Goal: Task Accomplishment & Management: Manage account settings

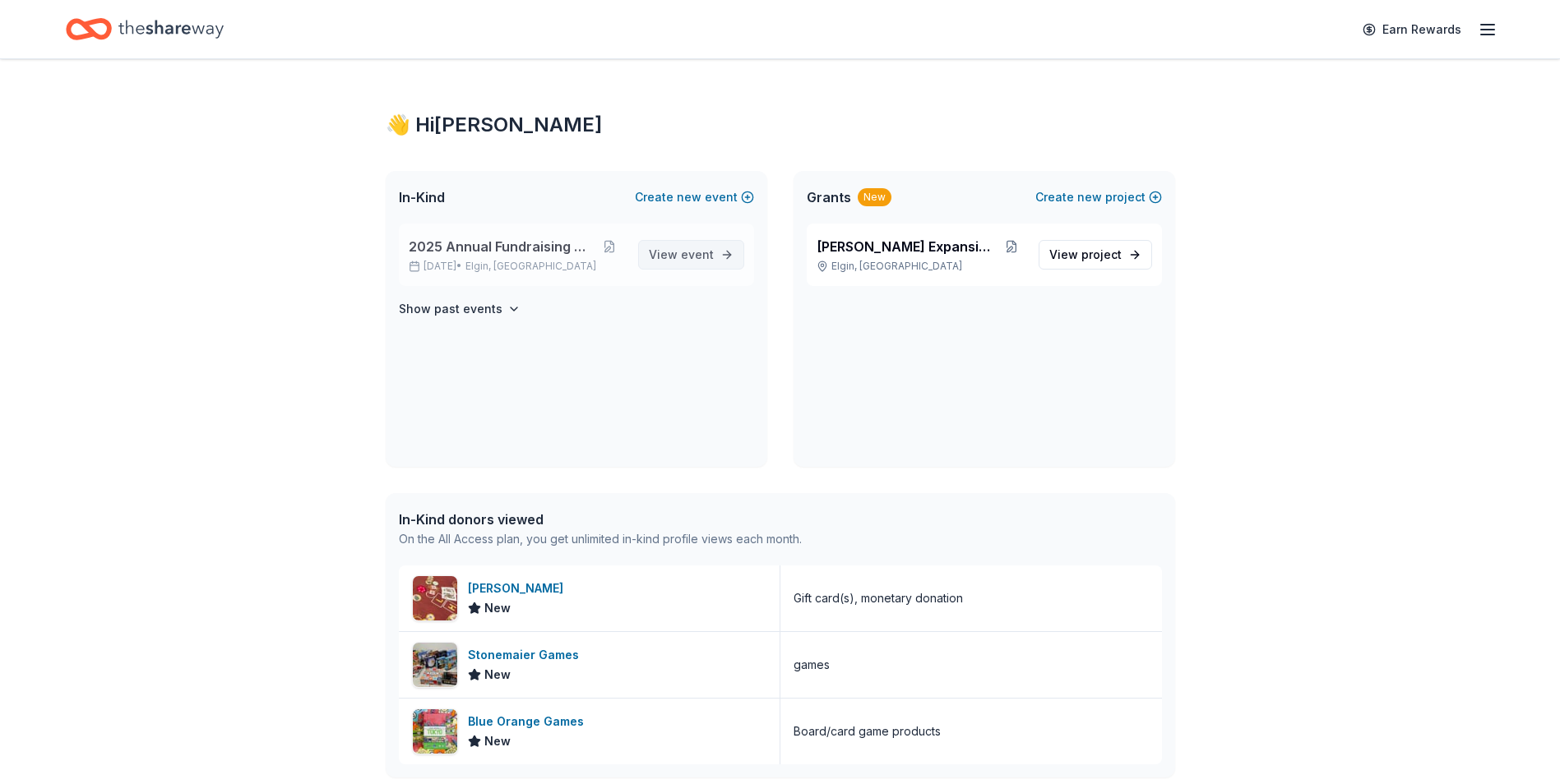
click at [676, 241] on link "View event" at bounding box center [690, 255] width 106 height 30
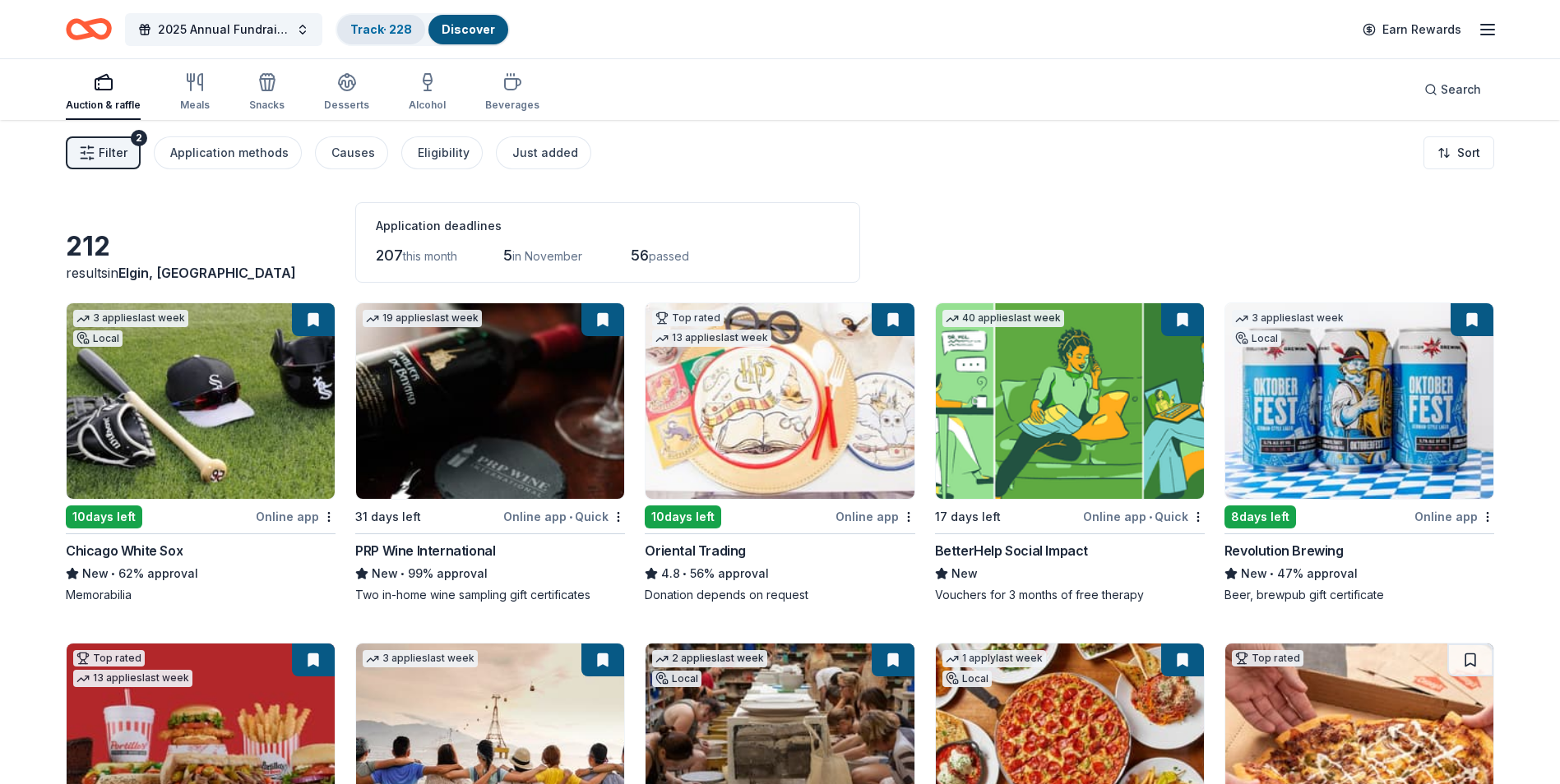
click at [389, 25] on link "Track · 228" at bounding box center [381, 29] width 62 height 14
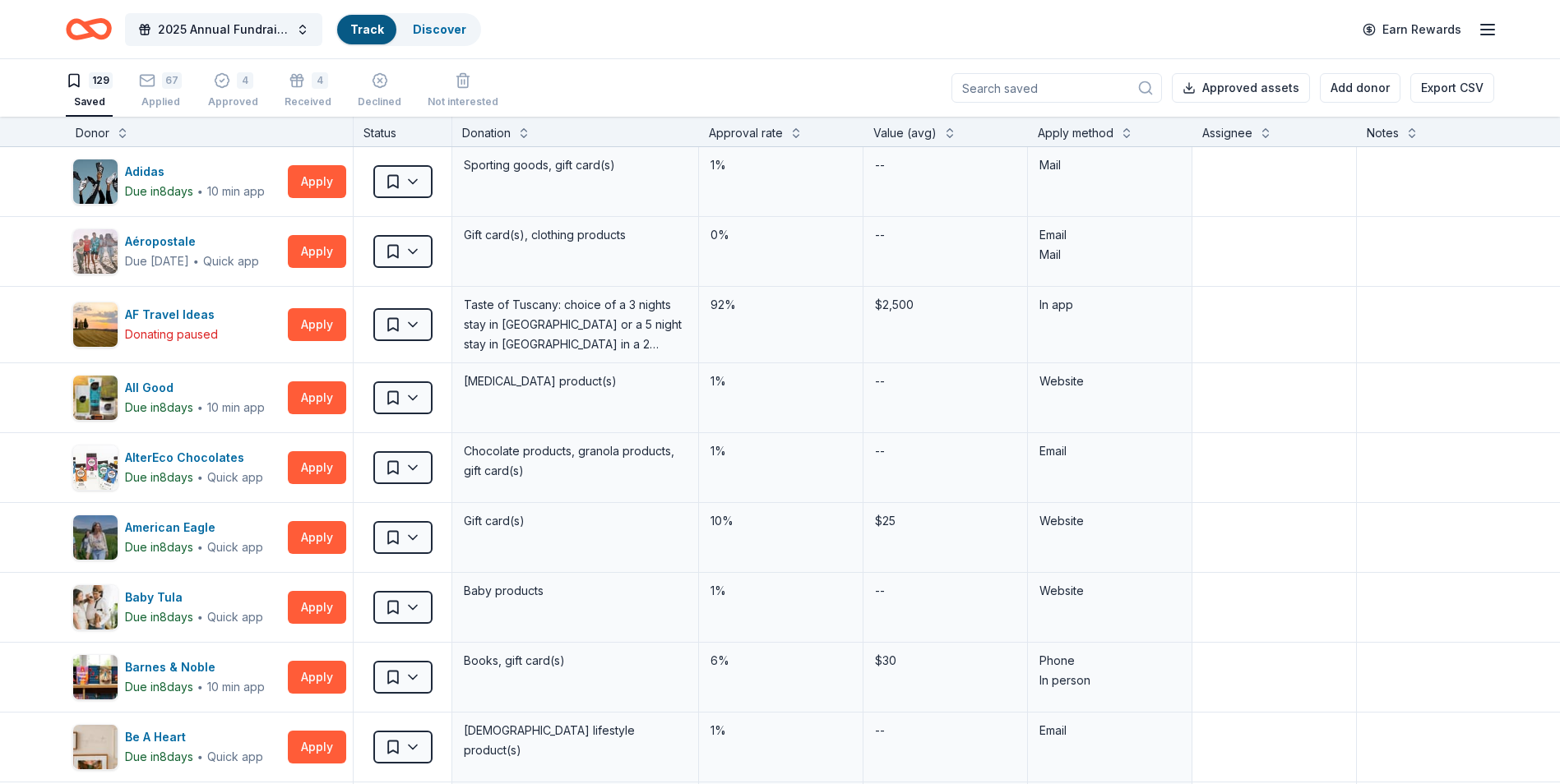
scroll to position [1, 0]
click at [170, 92] on div "67 Applied" at bounding box center [160, 89] width 43 height 36
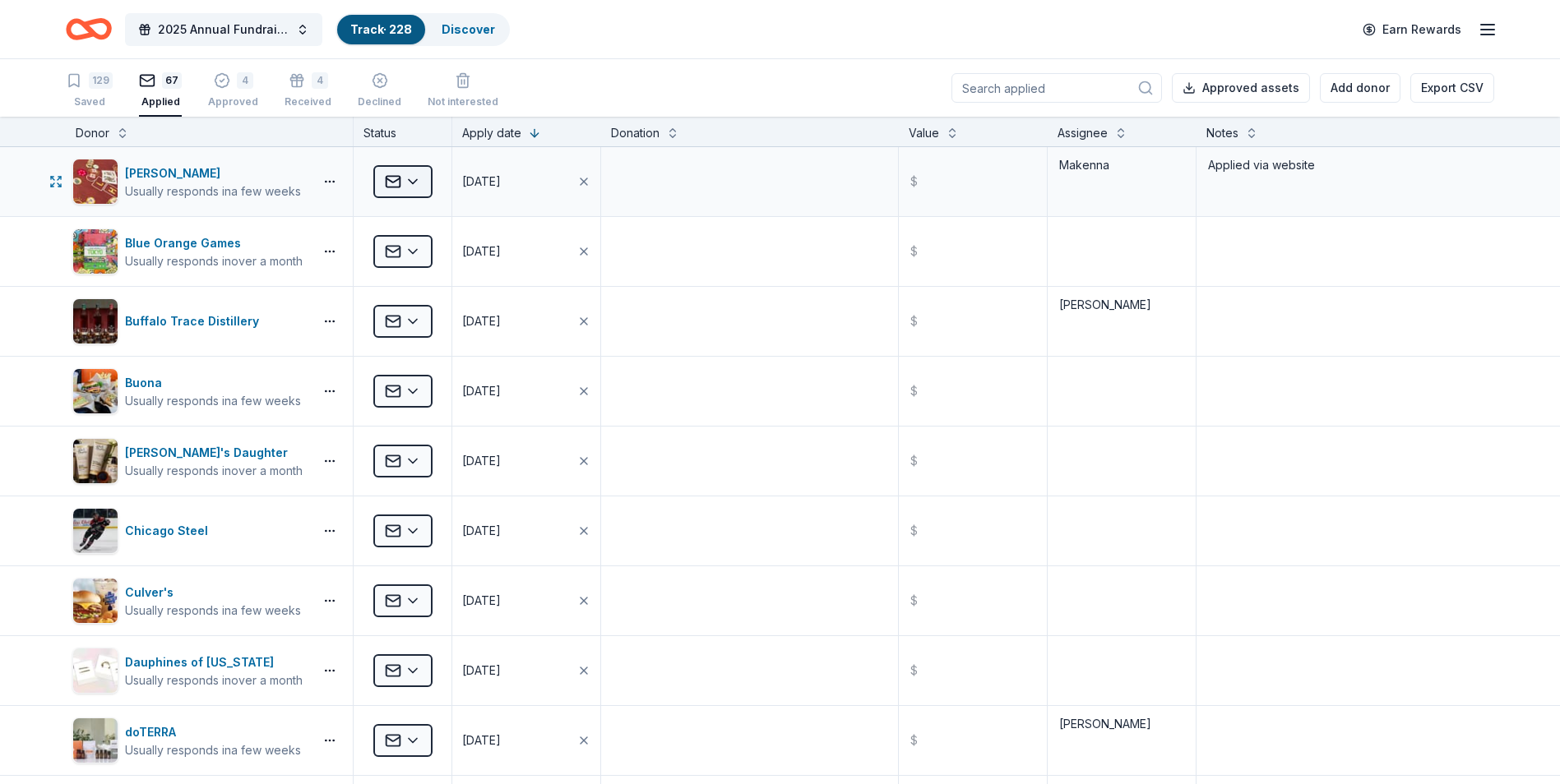
click at [413, 186] on html "2025 Annual Fundraising Gala Track · 228 Discover Earn Rewards 129 Saved 67 App…" at bounding box center [780, 392] width 1560 height 784
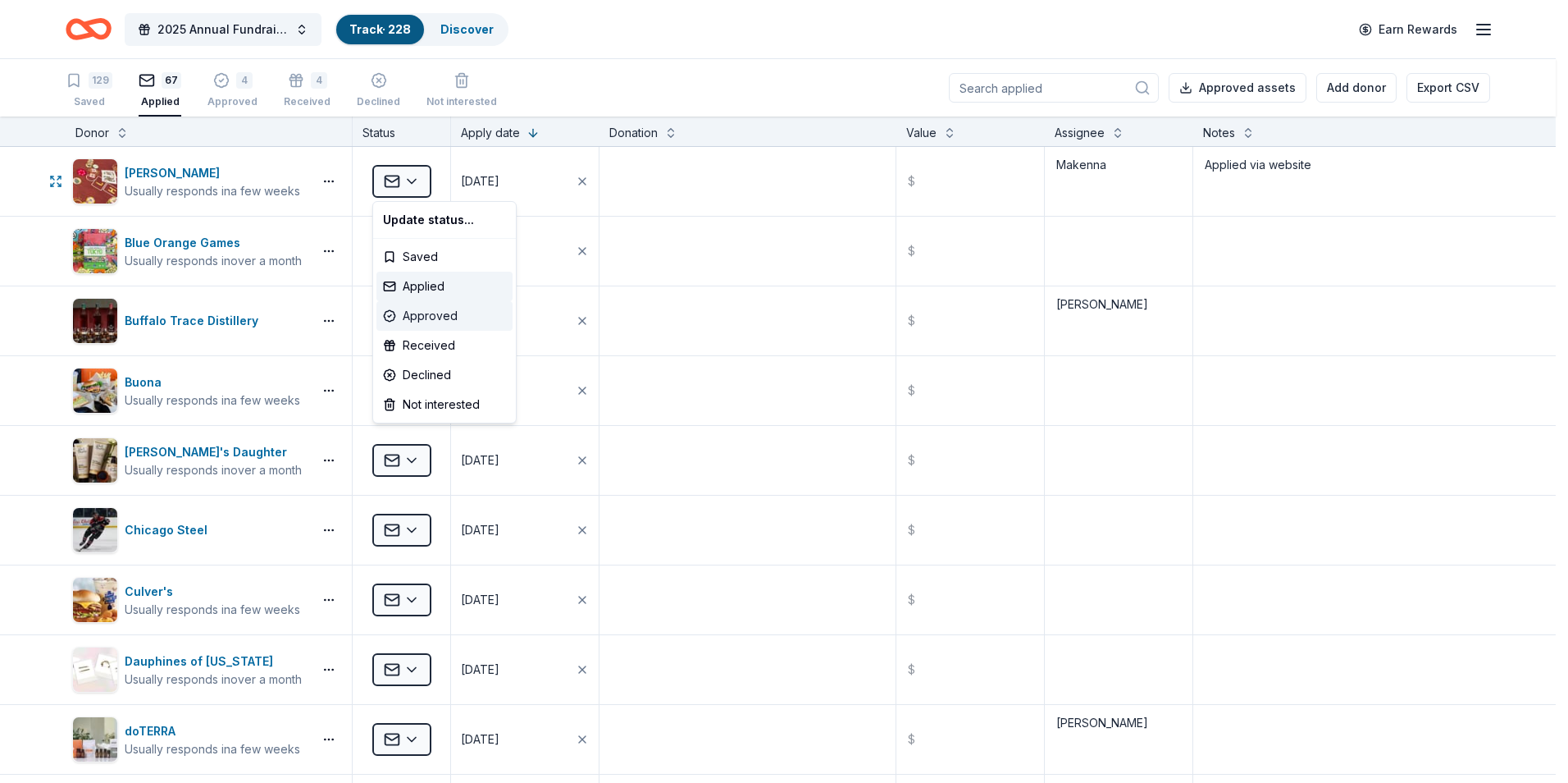
click at [454, 312] on div "Approved" at bounding box center [444, 316] width 136 height 30
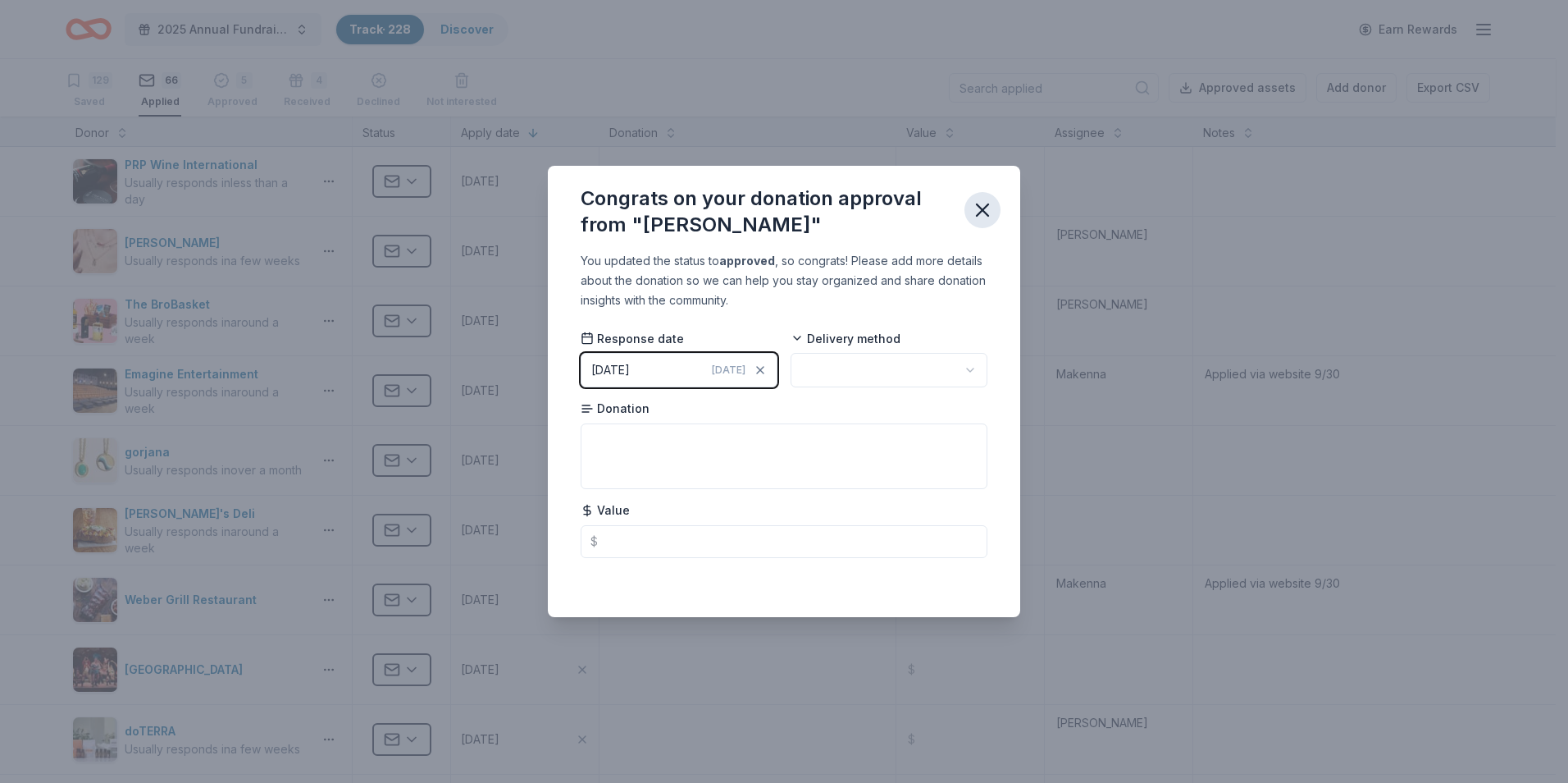
click at [981, 204] on icon "button" at bounding box center [982, 209] width 23 height 23
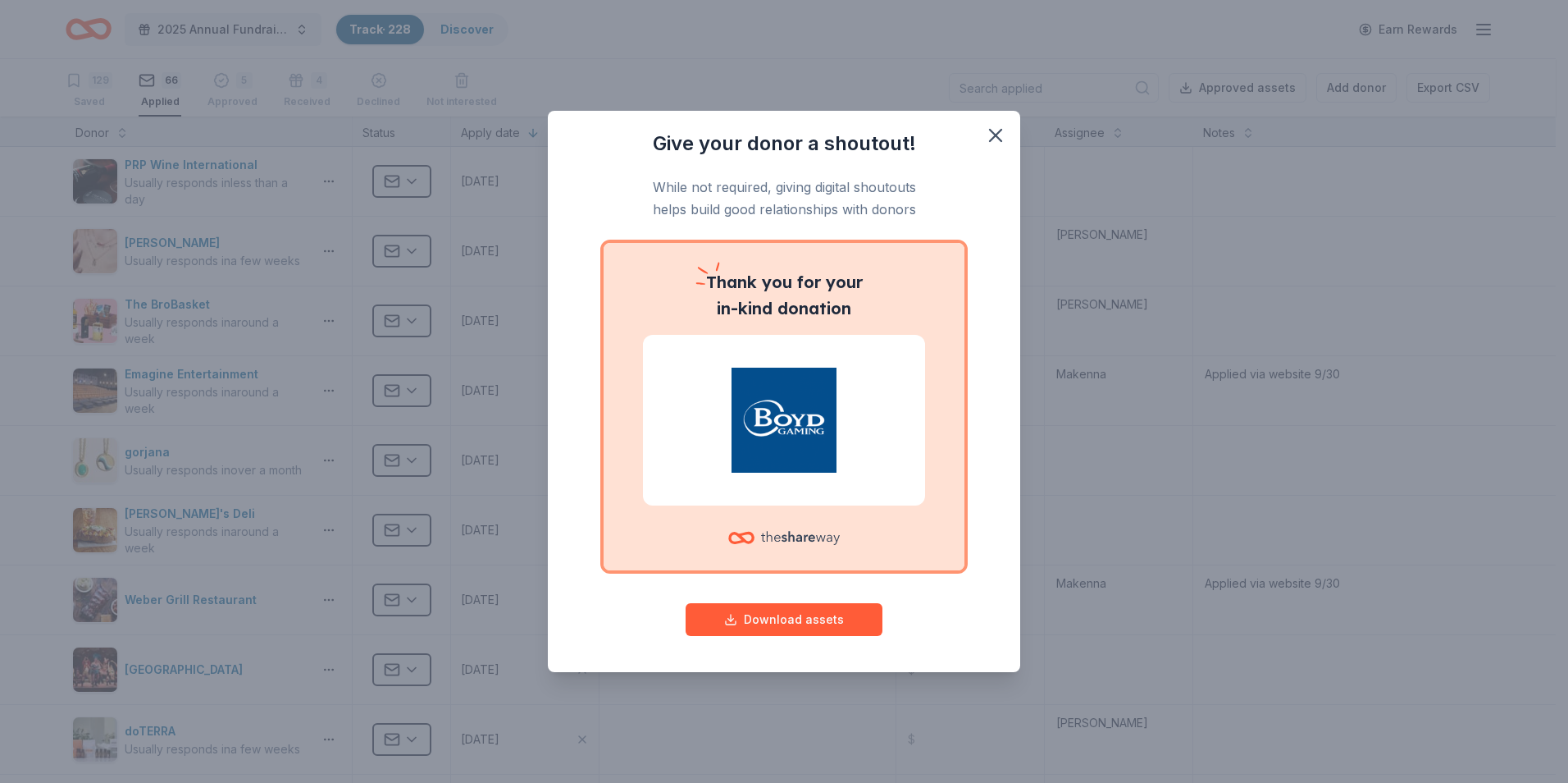
click at [212, 89] on div "Give your donor a shoutout! While not required, giving digital shoutouts helps …" at bounding box center [784, 392] width 1568 height 783
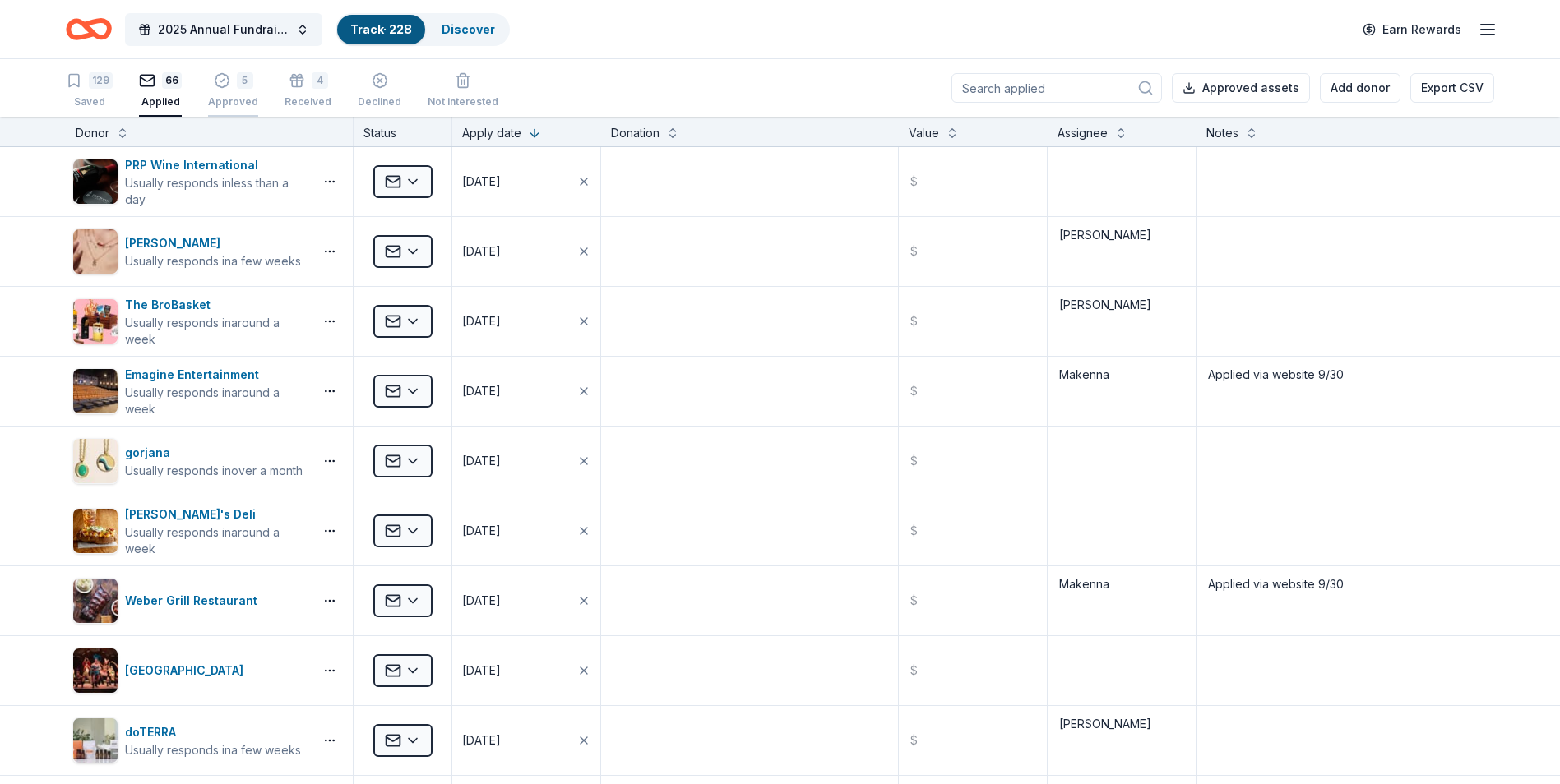
click at [220, 98] on div "Approved" at bounding box center [232, 97] width 51 height 13
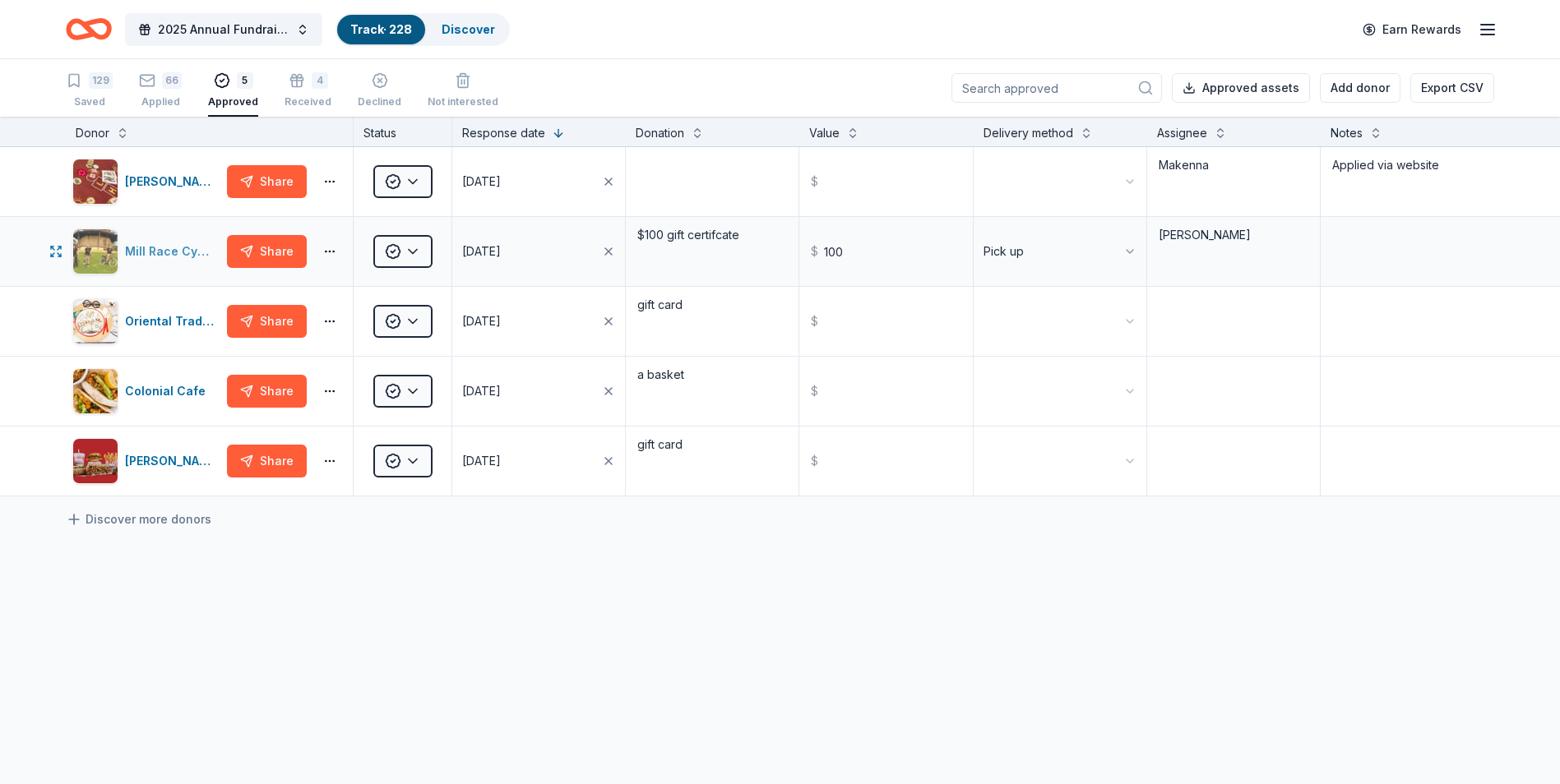
click at [178, 249] on div "Mill Race Cyclery" at bounding box center [173, 251] width 95 height 20
click at [163, 99] on div "Applied" at bounding box center [160, 101] width 43 height 13
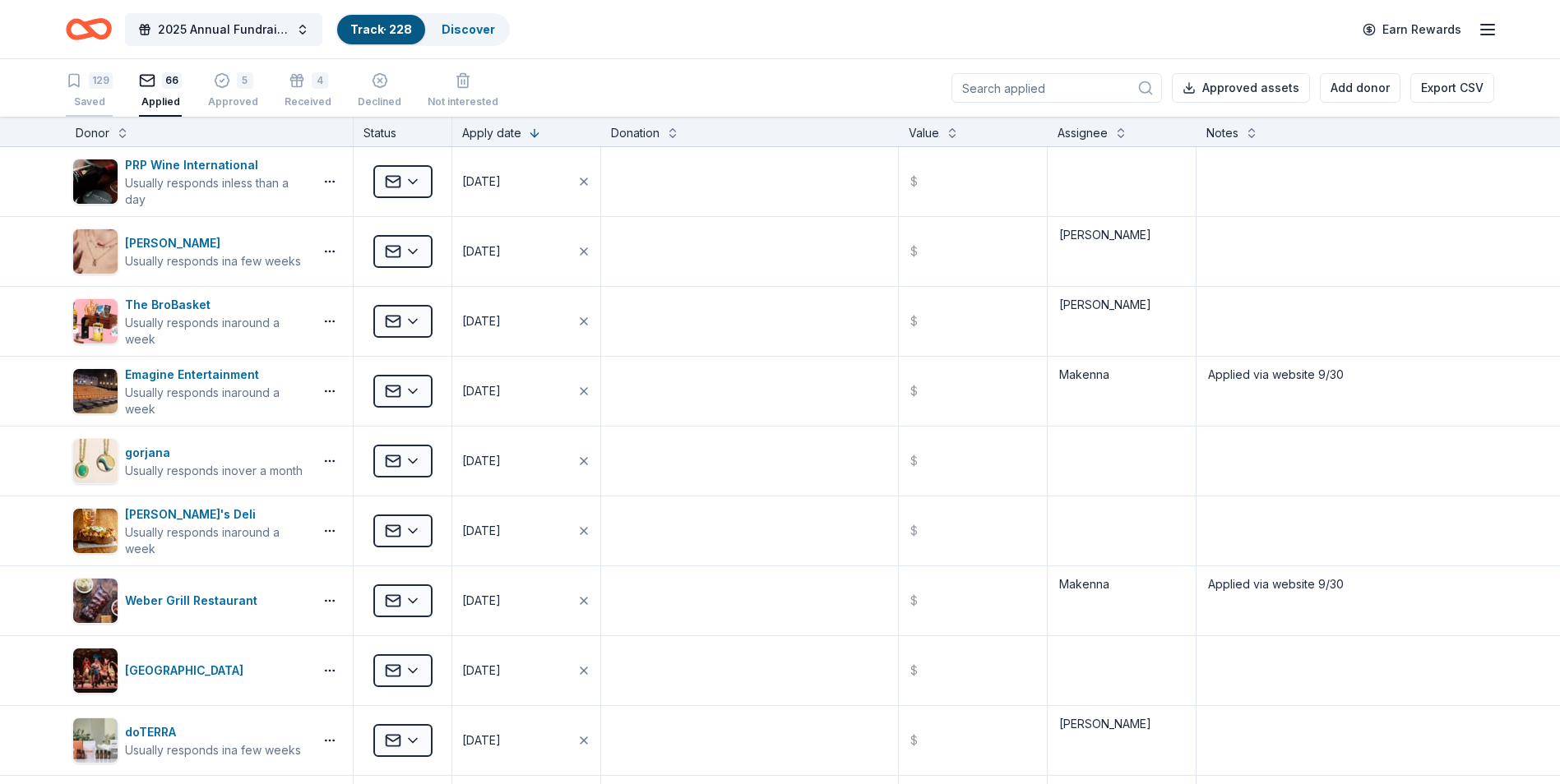
click at [91, 96] on div "Saved" at bounding box center [88, 101] width 47 height 13
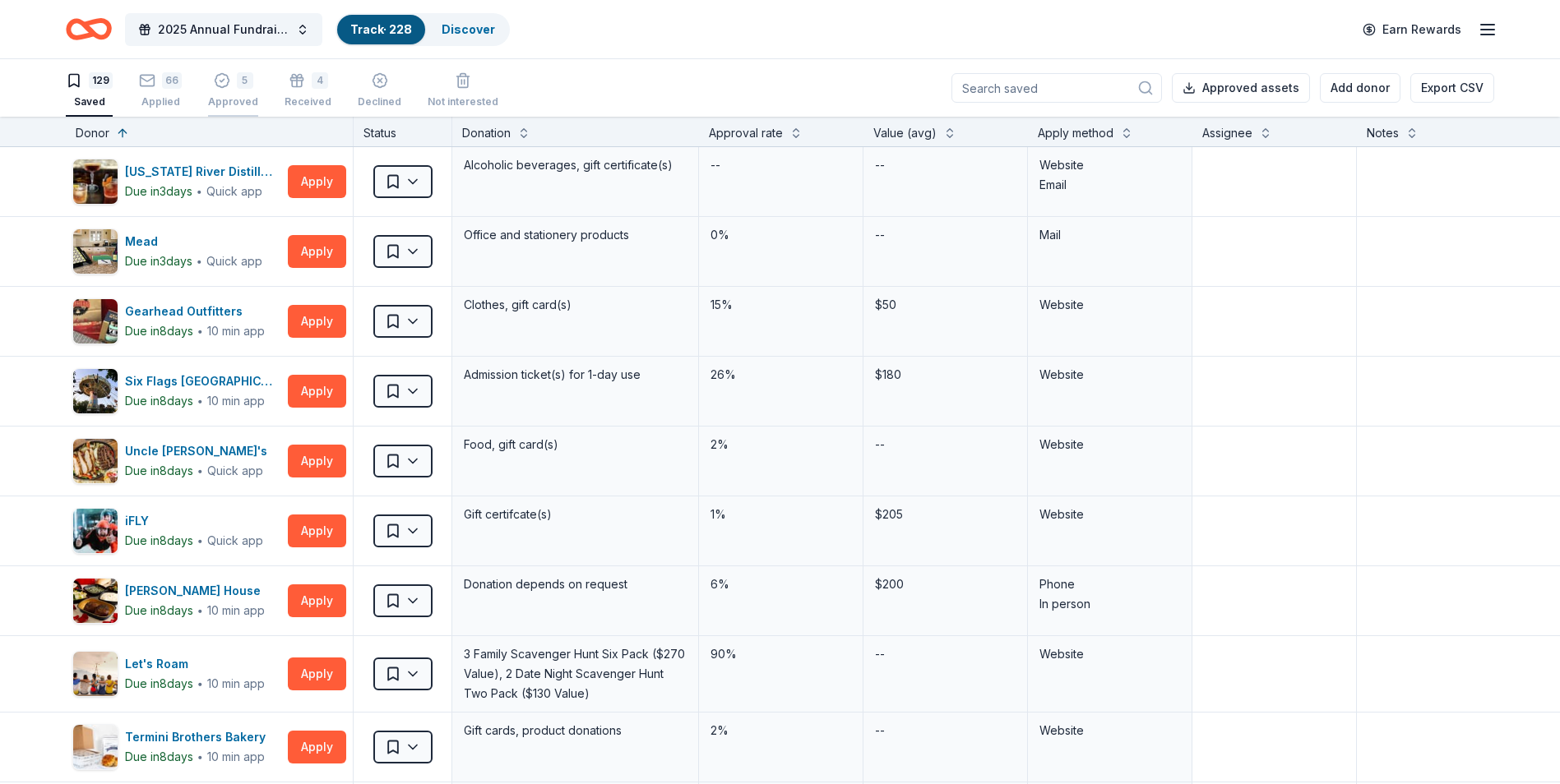
click at [236, 89] on div "5 Approved" at bounding box center [232, 81] width 51 height 36
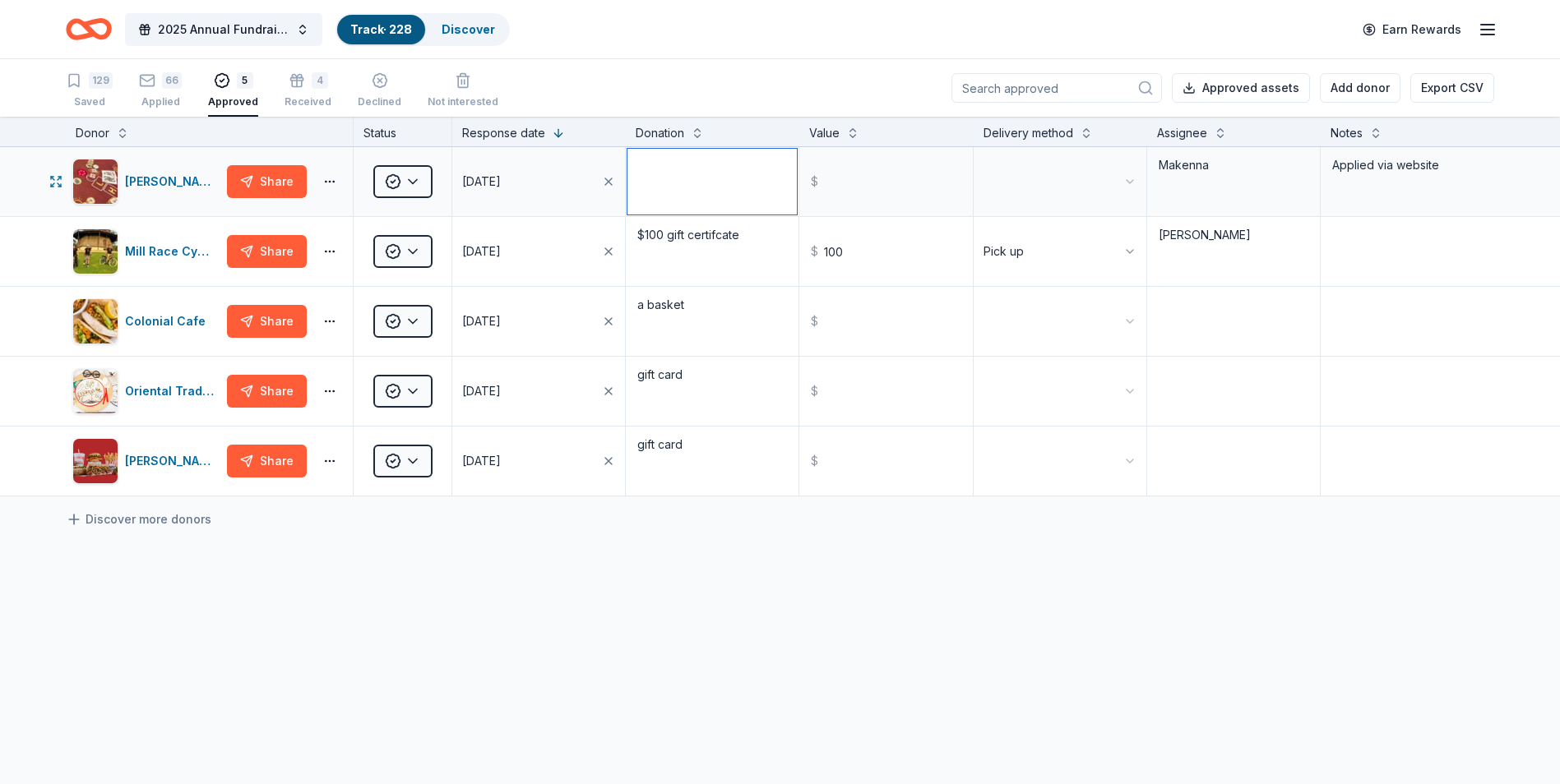
click at [676, 182] on textarea at bounding box center [712, 182] width 170 height 65
type textarea "c"
type textarea "g"
click at [773, 642] on div "[PERSON_NAME] Gaming Share Approved [DATE] certificate for Tin Lizard (bar and …" at bounding box center [780, 475] width 1560 height 658
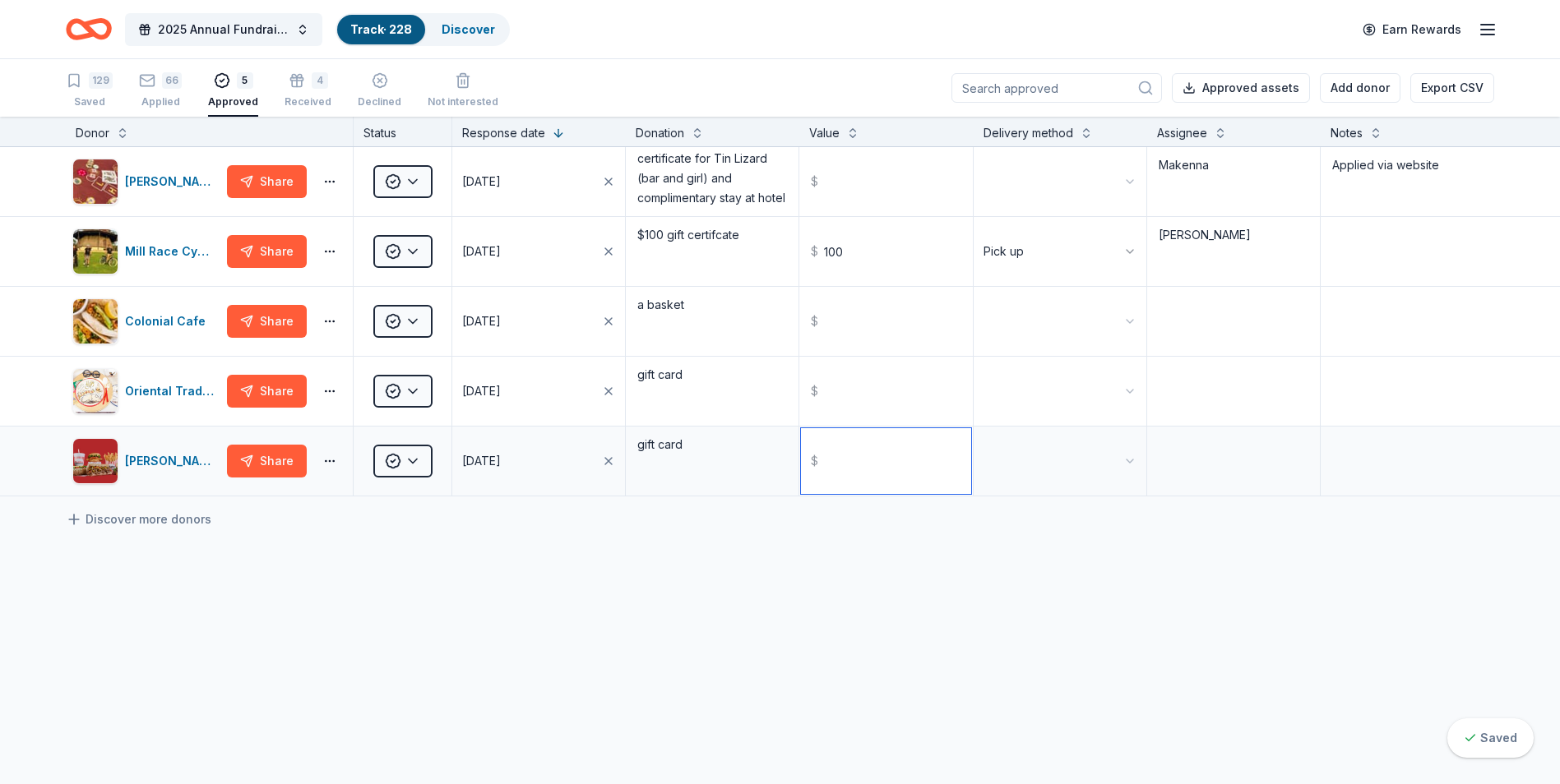
click at [896, 485] on input "text" at bounding box center [885, 460] width 170 height 65
click at [1048, 475] on html "2025 Annual Fundraising Gala Track · 228 Discover Earn Rewards 129 Saved 66 App…" at bounding box center [780, 392] width 1560 height 784
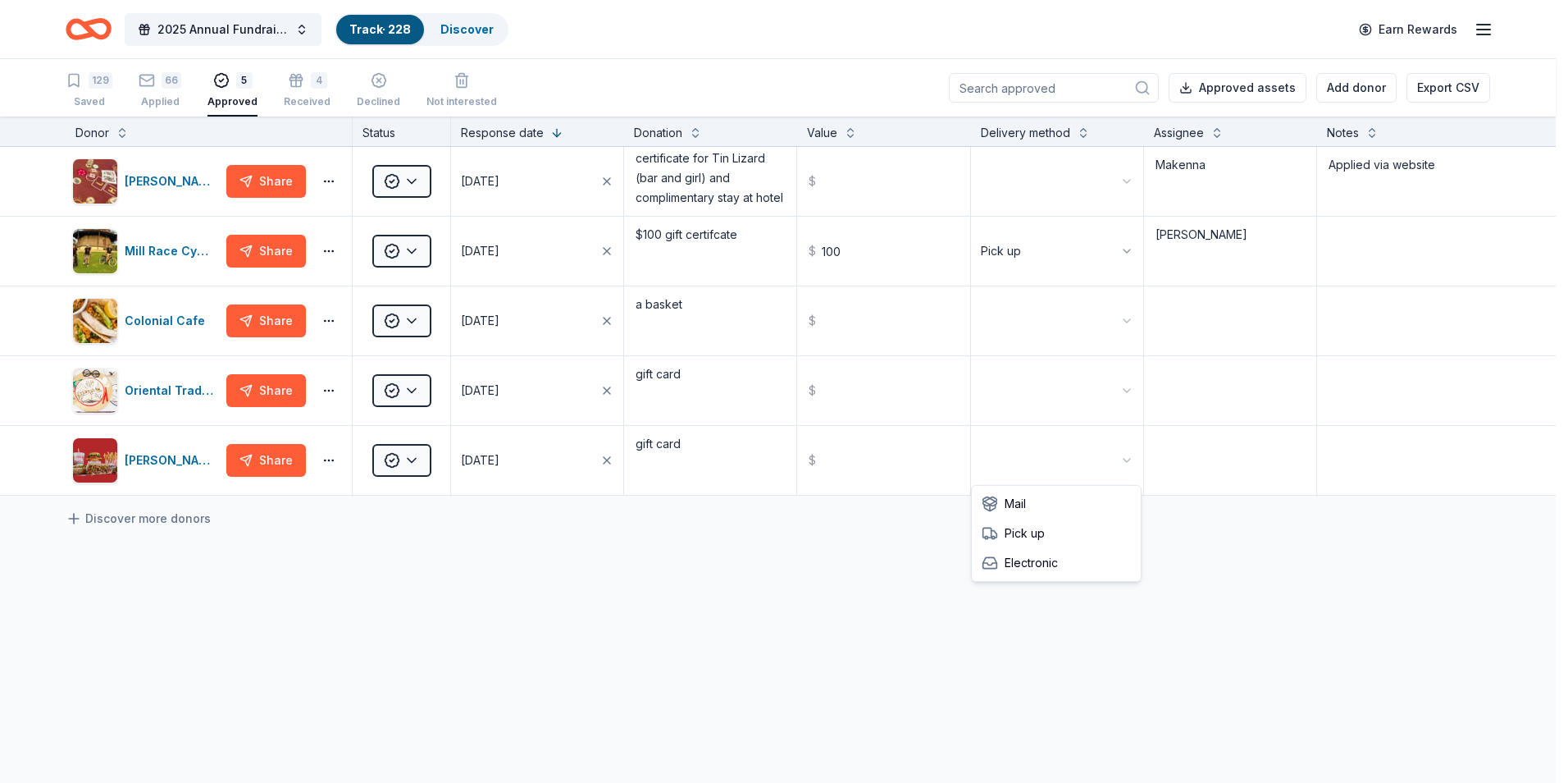
click at [782, 175] on html "2025 Annual Fundraising Gala Track · 228 Discover Earn Rewards 129 Saved 66 App…" at bounding box center [784, 392] width 1568 height 783
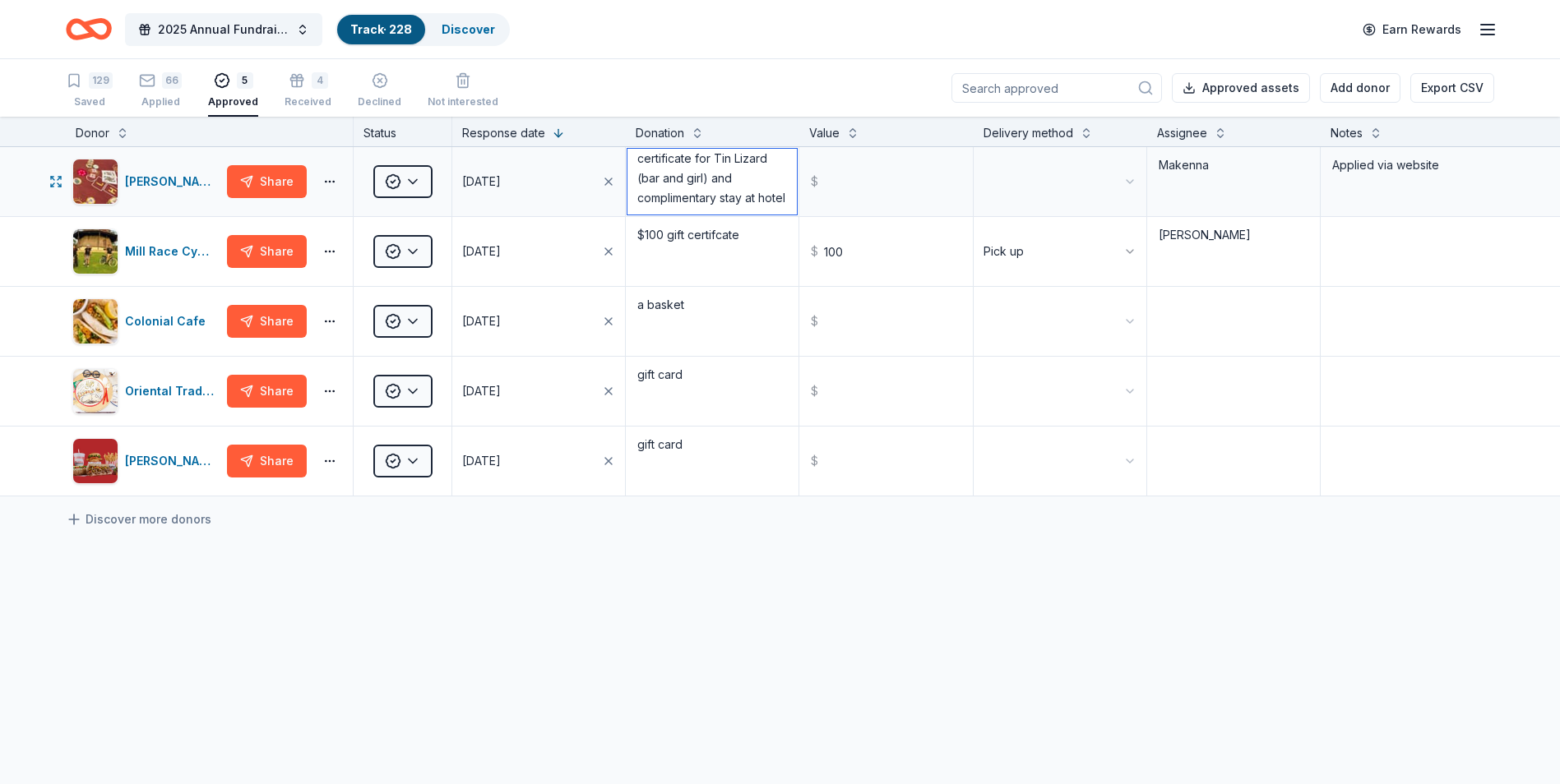
scroll to position [0, 0]
click at [928, 564] on div "[PERSON_NAME] Gaming Share Approved [DATE] certificate for Tin Lizard (bar and …" at bounding box center [780, 475] width 1560 height 658
click at [714, 179] on textarea "certificate for Tin Lizard (bar and girl) and complimentary stay at hotel" at bounding box center [712, 182] width 170 height 65
click at [709, 164] on textarea "certificate for Tin Lizard (bar and girl) and complimentary stay at hotel" at bounding box center [712, 182] width 170 height 65
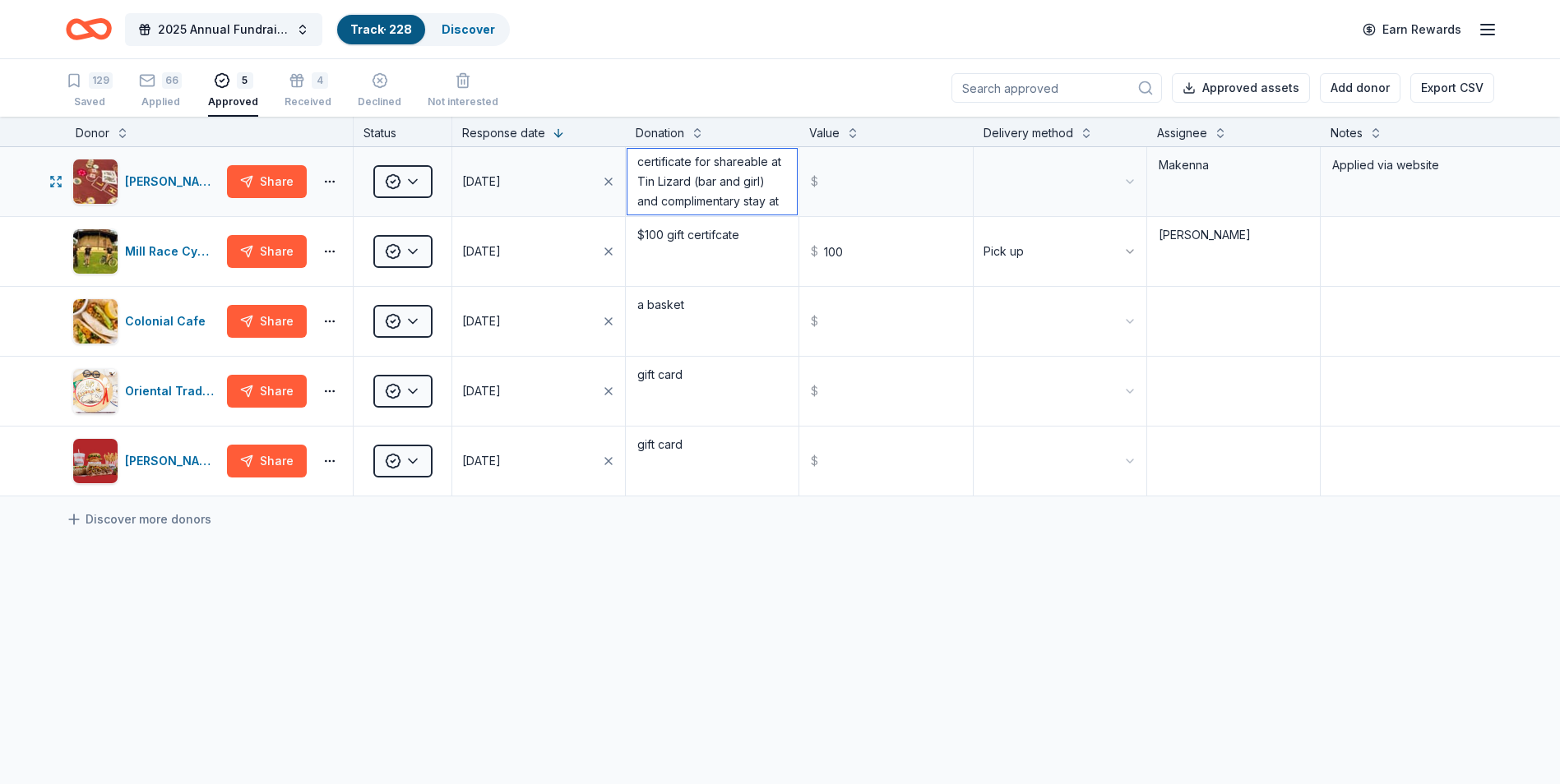
drag, startPoint x: 656, startPoint y: 206, endPoint x: 706, endPoint y: 179, distance: 56.8
click at [706, 179] on textarea "certificate for shareable at Tin Lizard (bar and girl) and complimentary stay a…" at bounding box center [712, 182] width 170 height 65
click at [737, 160] on textarea "certificate for shareable at bar and grill and complimentary stay at hotel" at bounding box center [712, 182] width 170 height 65
type textarea "certificate for free appetizer at bar and grill and complimentary stay at hotel"
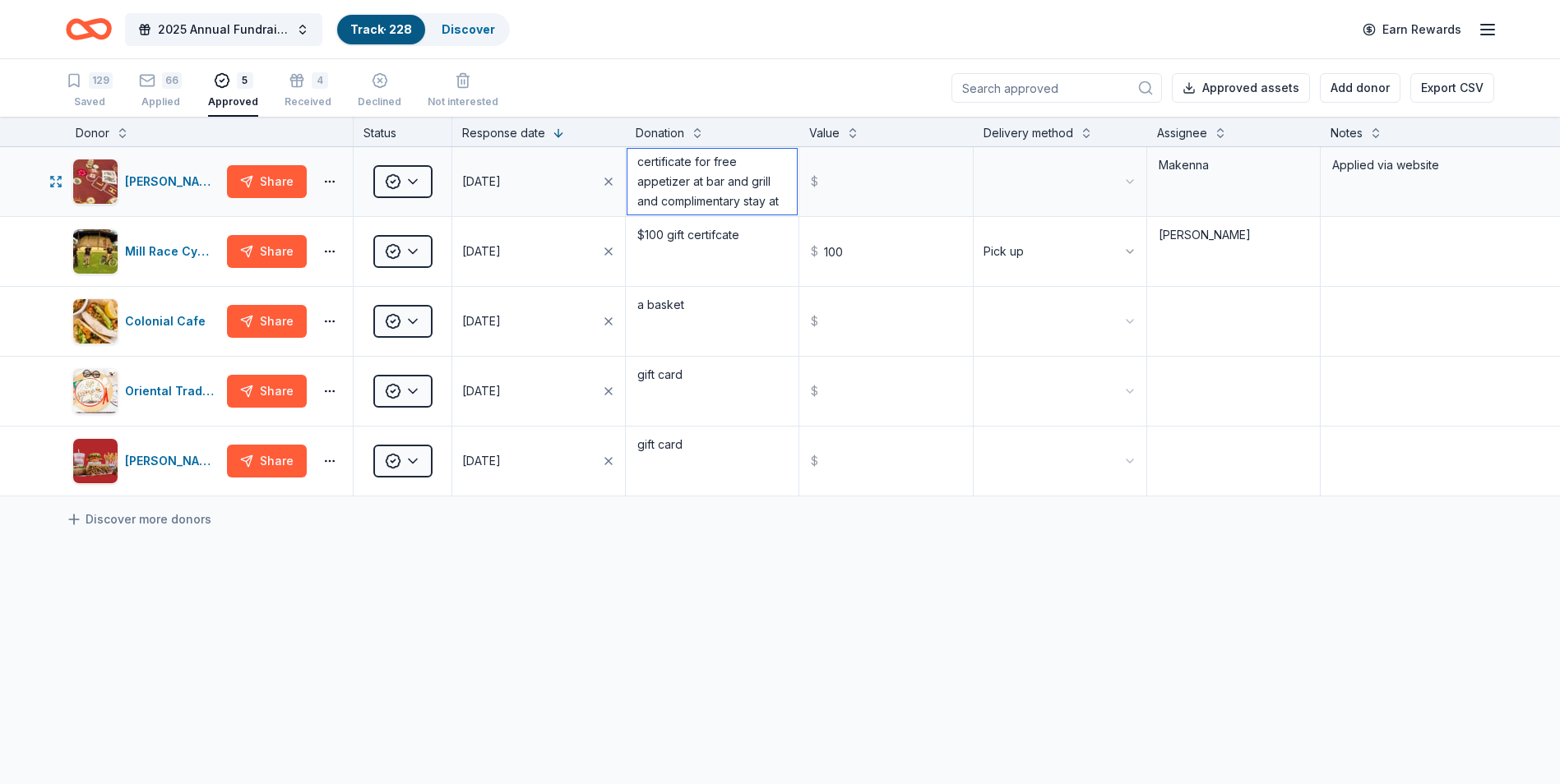
click at [718, 194] on textarea "certificate for free appetizer at bar and grill and complimentary stay at hotel" at bounding box center [712, 182] width 170 height 65
click at [721, 593] on div "[PERSON_NAME] Gaming Share Approved [DATE] certificate for free appetizer at ba…" at bounding box center [780, 475] width 1560 height 658
click at [1006, 181] on html "2025 Annual Fundraising Gala Track · 228 Discover Earn Rewards 129 Saved 66 App…" at bounding box center [780, 392] width 1560 height 784
click at [1040, 640] on div "[PERSON_NAME] Gaming Share Approved [DATE] certificate for free appetizer at ba…" at bounding box center [780, 475] width 1560 height 658
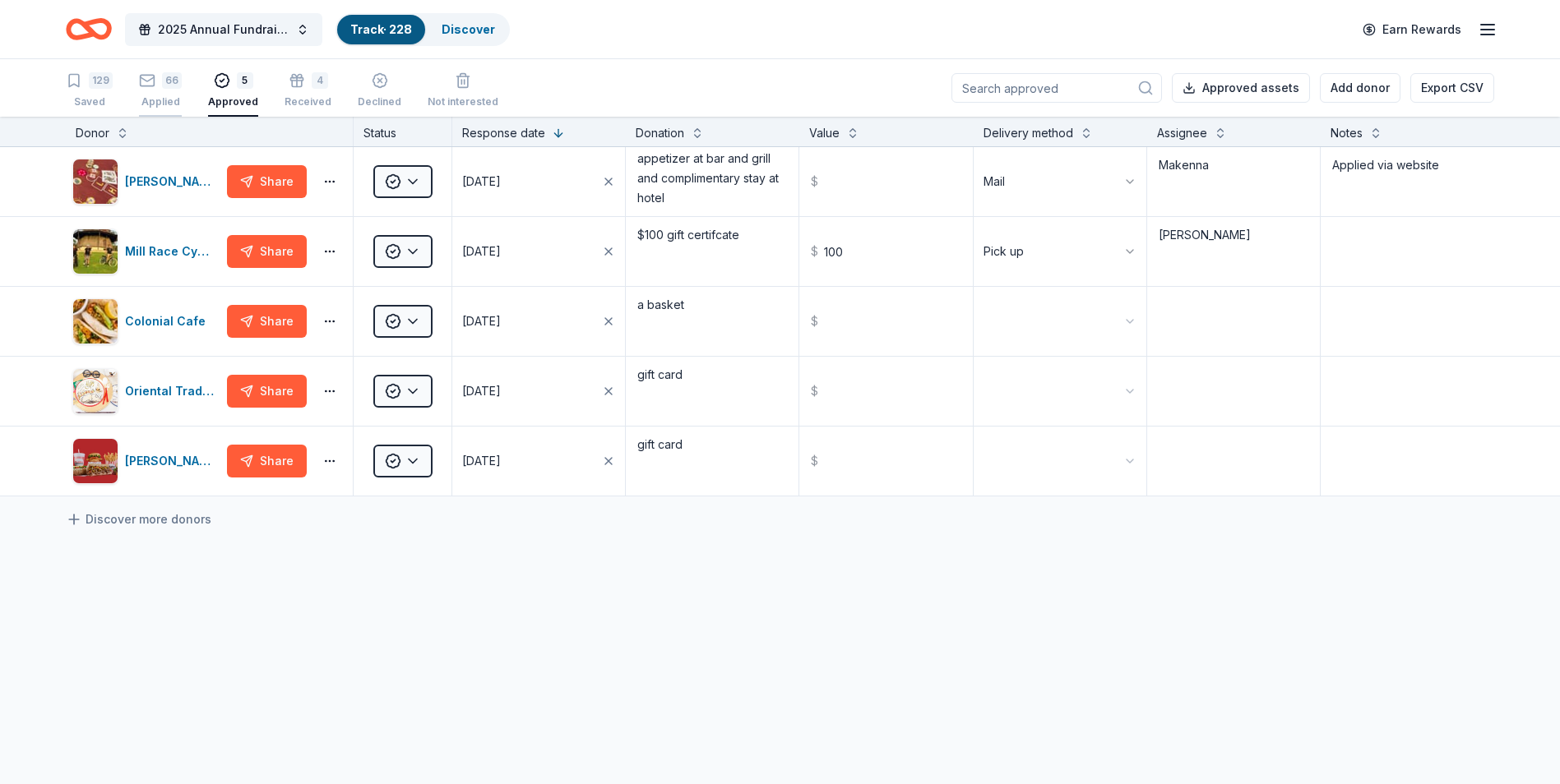
click at [157, 102] on div "Applied" at bounding box center [160, 101] width 43 height 13
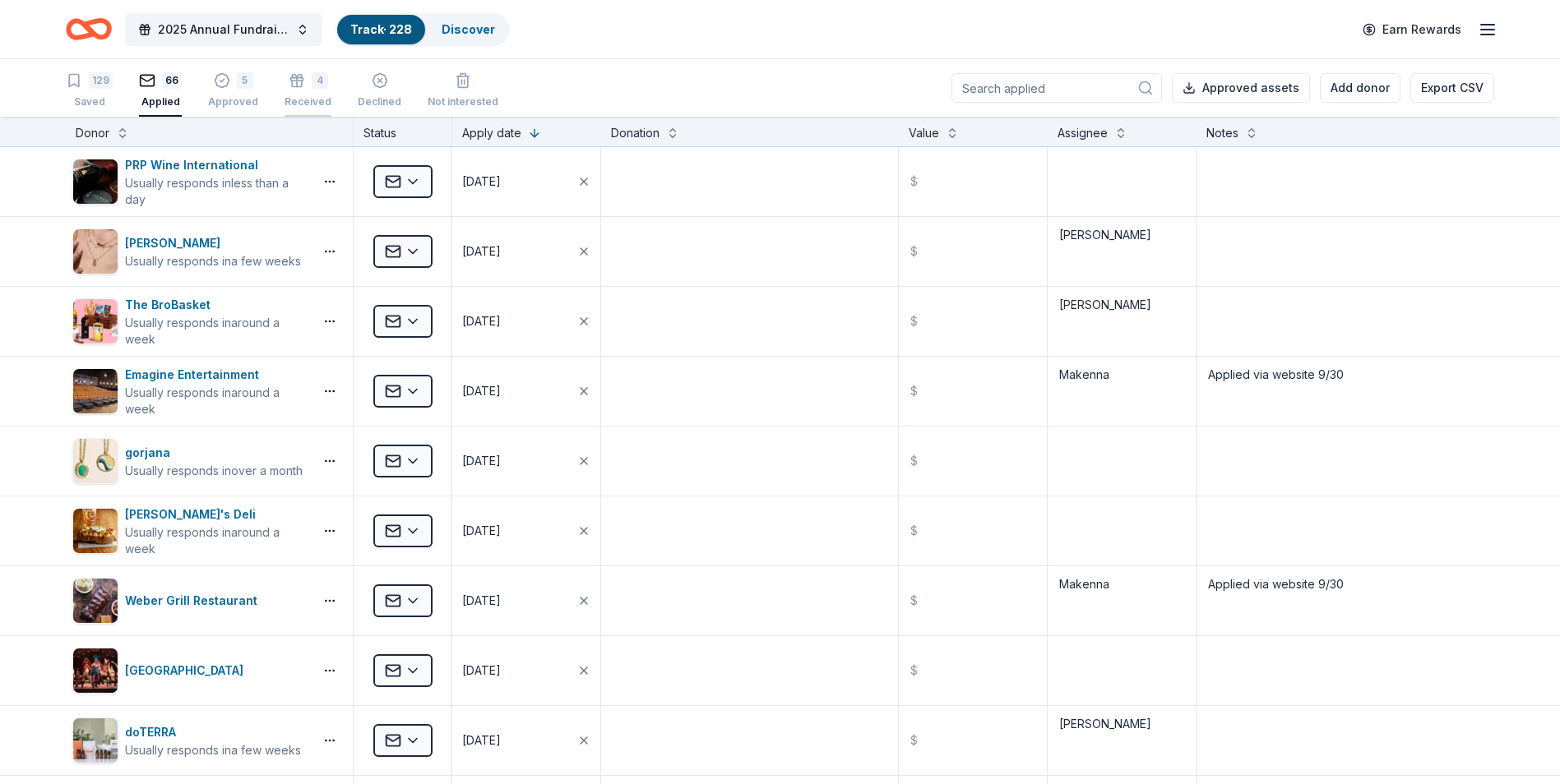
click at [288, 98] on div "Received" at bounding box center [307, 101] width 47 height 13
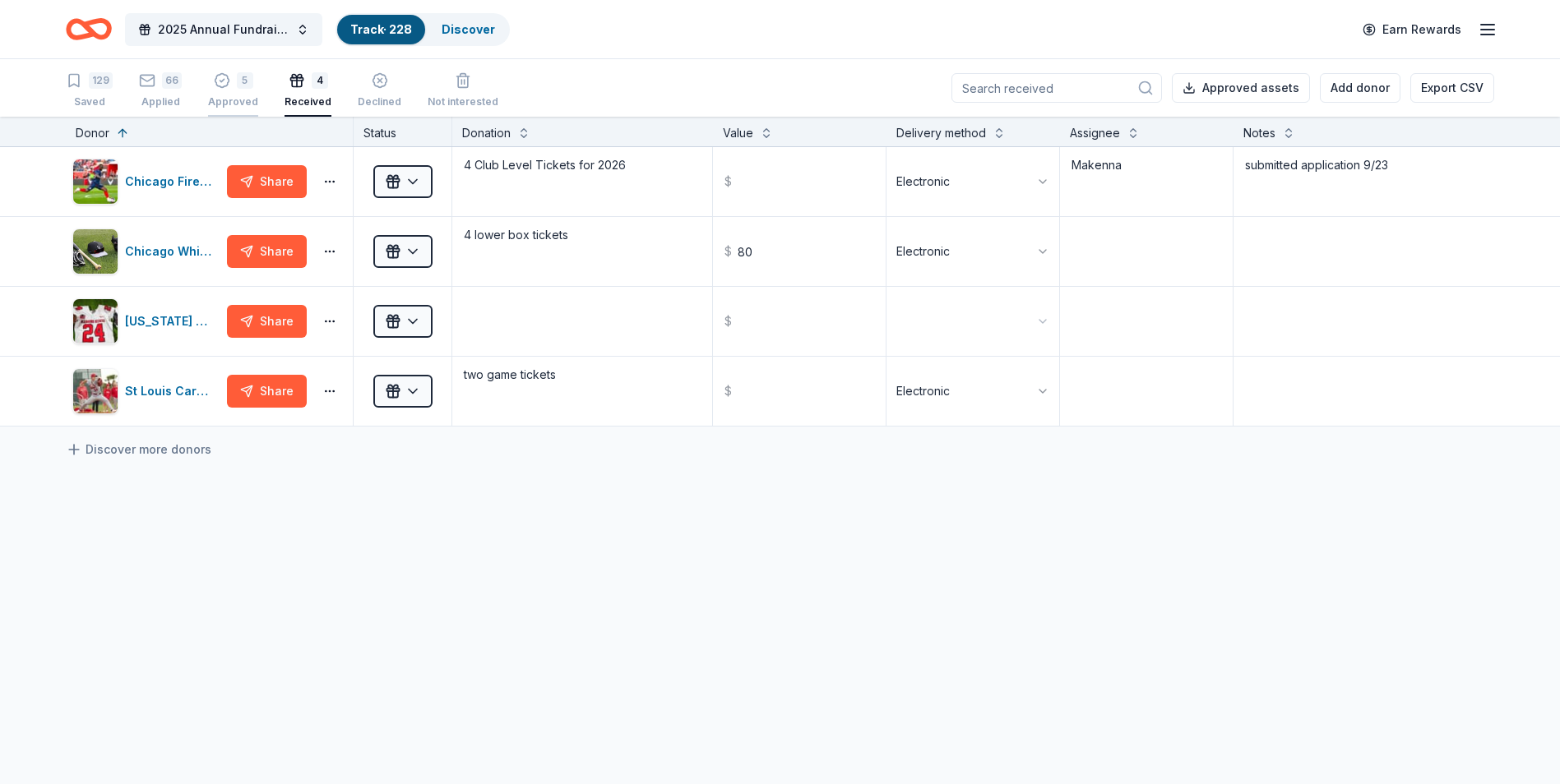
click at [247, 102] on div "Approved" at bounding box center [232, 94] width 51 height 13
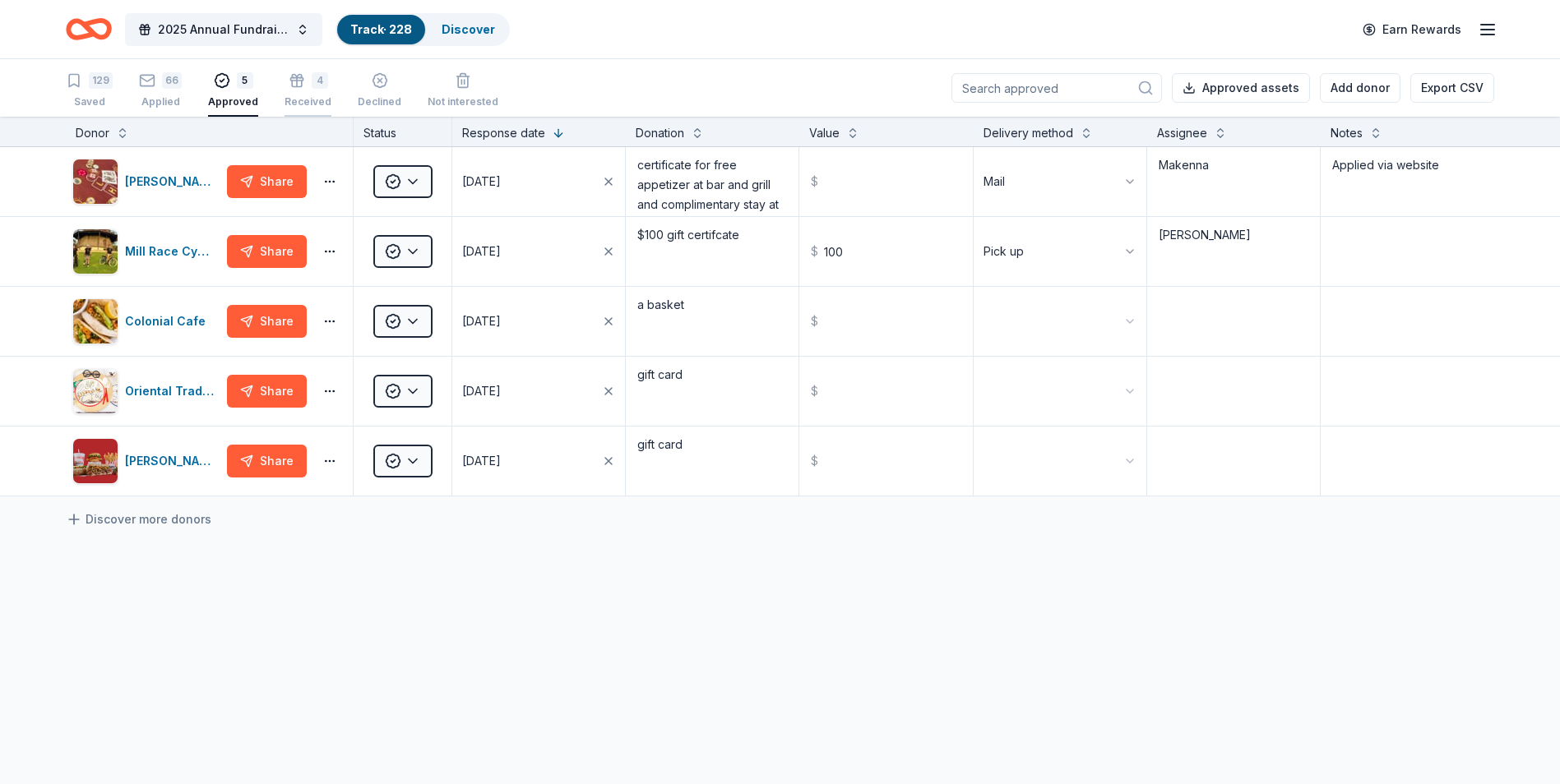
click at [298, 102] on div "Received" at bounding box center [307, 101] width 47 height 13
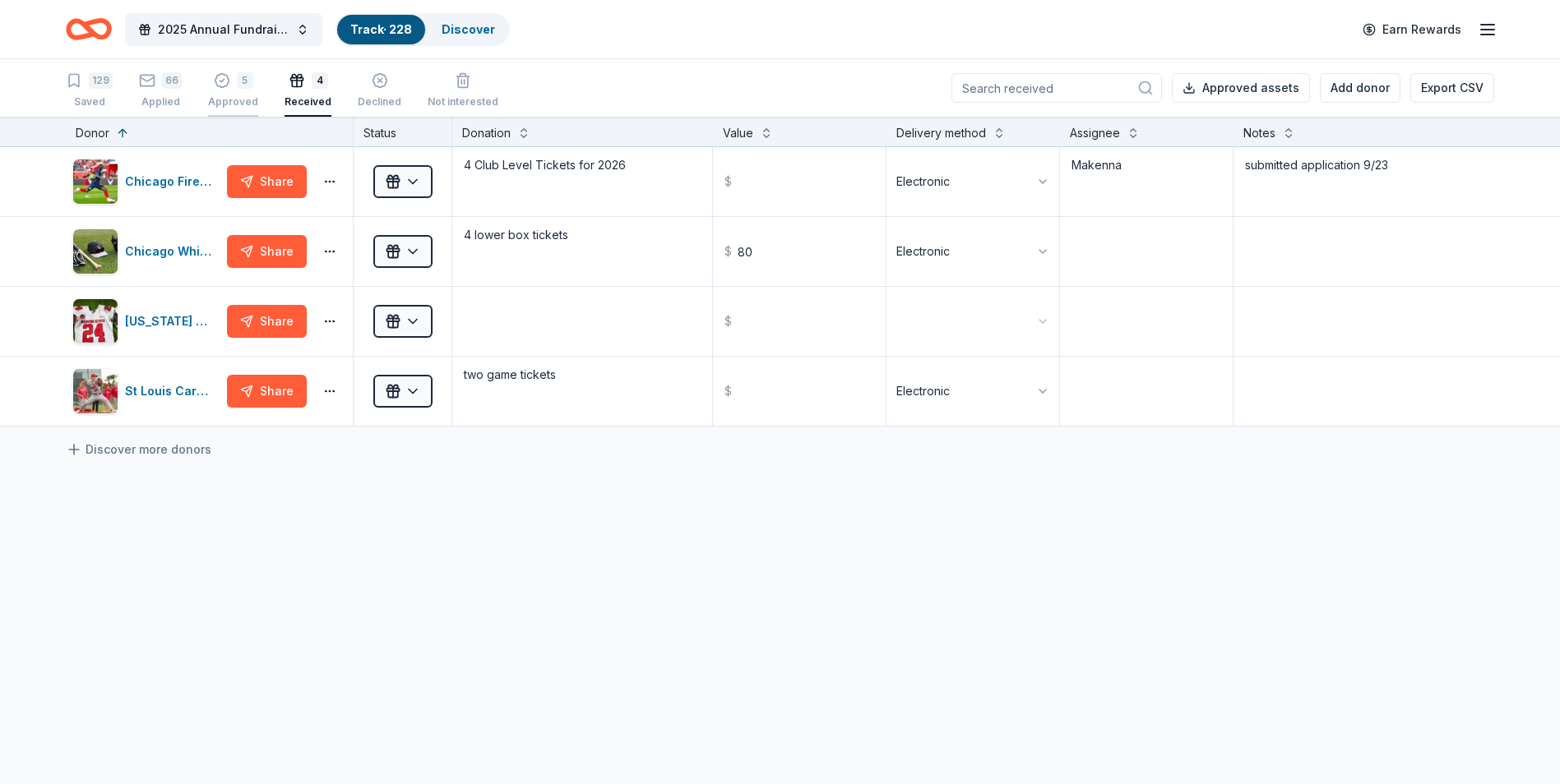
click at [236, 94] on div "5 Approved" at bounding box center [232, 83] width 51 height 36
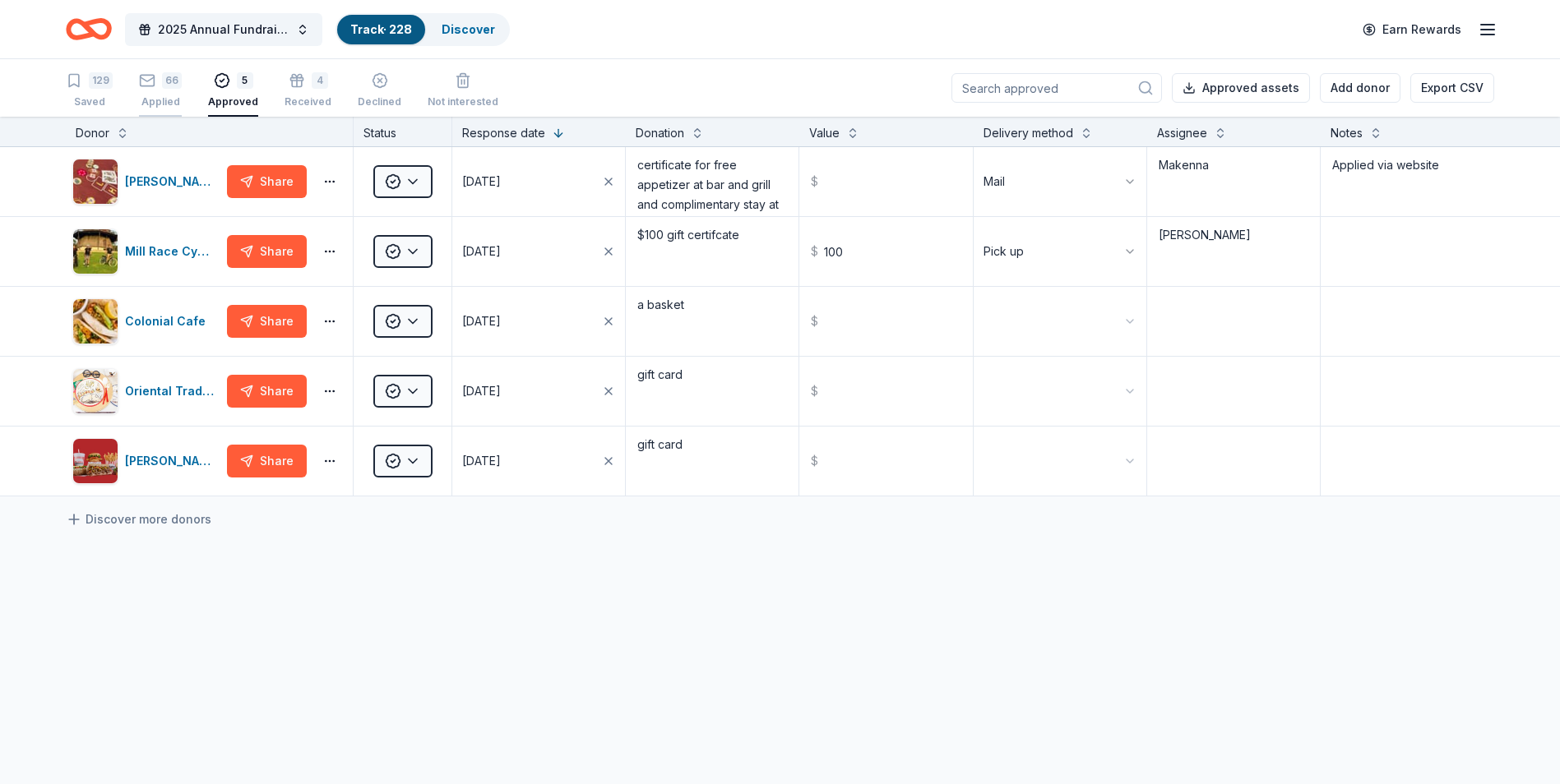
click at [169, 99] on div "Applied" at bounding box center [160, 101] width 43 height 13
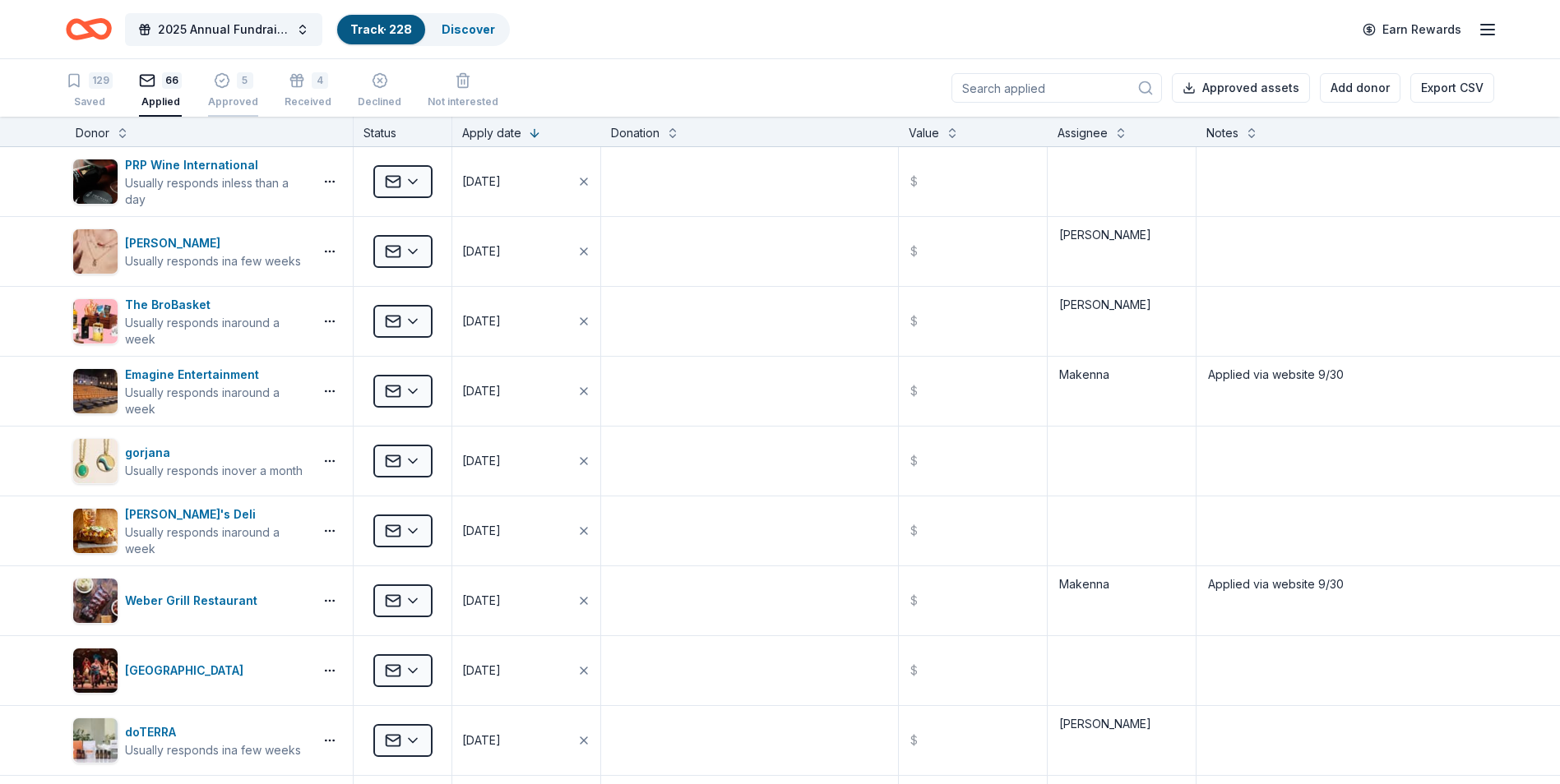
click at [220, 99] on div "Approved" at bounding box center [232, 92] width 51 height 13
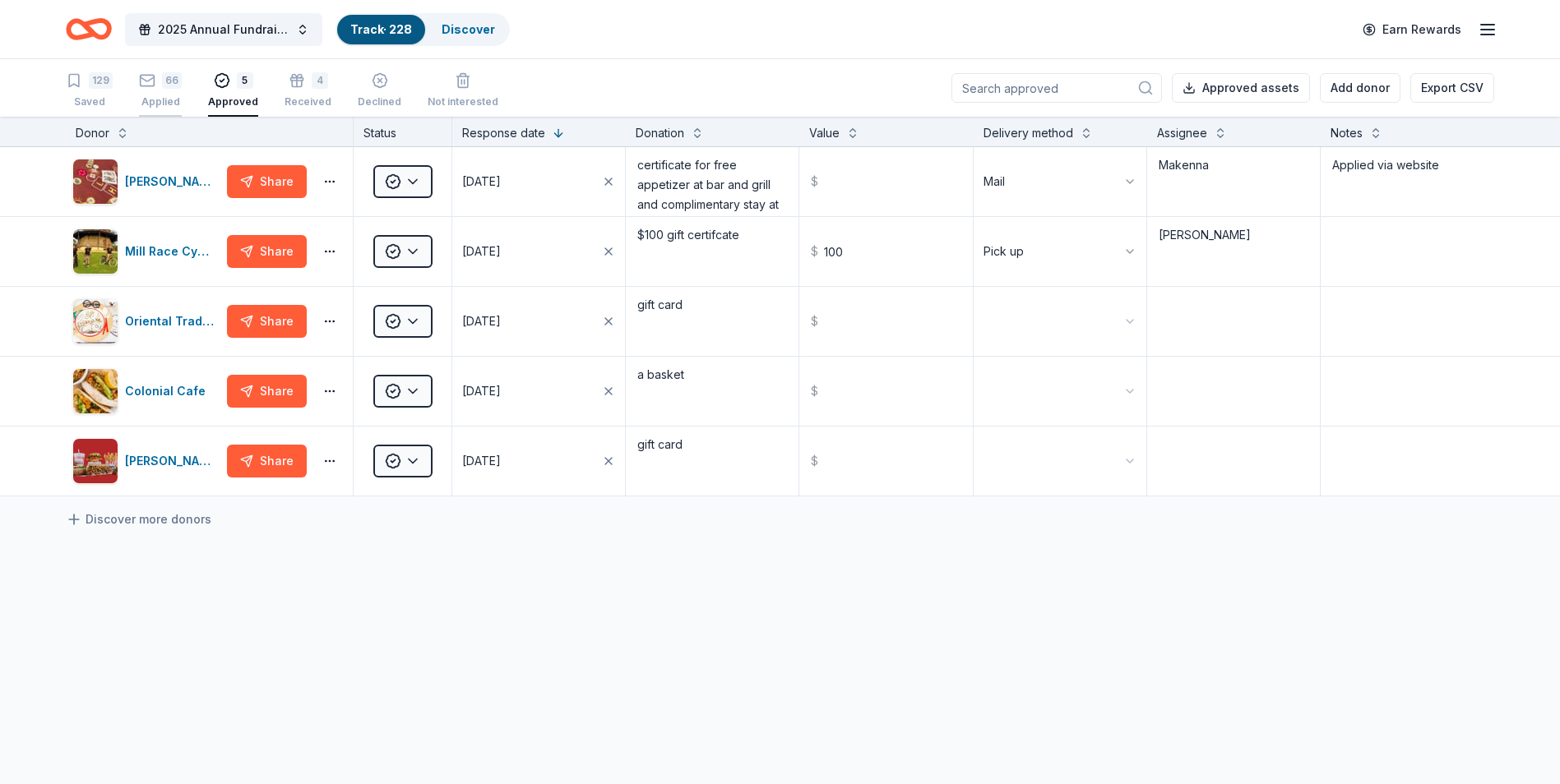
click at [164, 91] on div "66 Applied" at bounding box center [160, 90] width 43 height 36
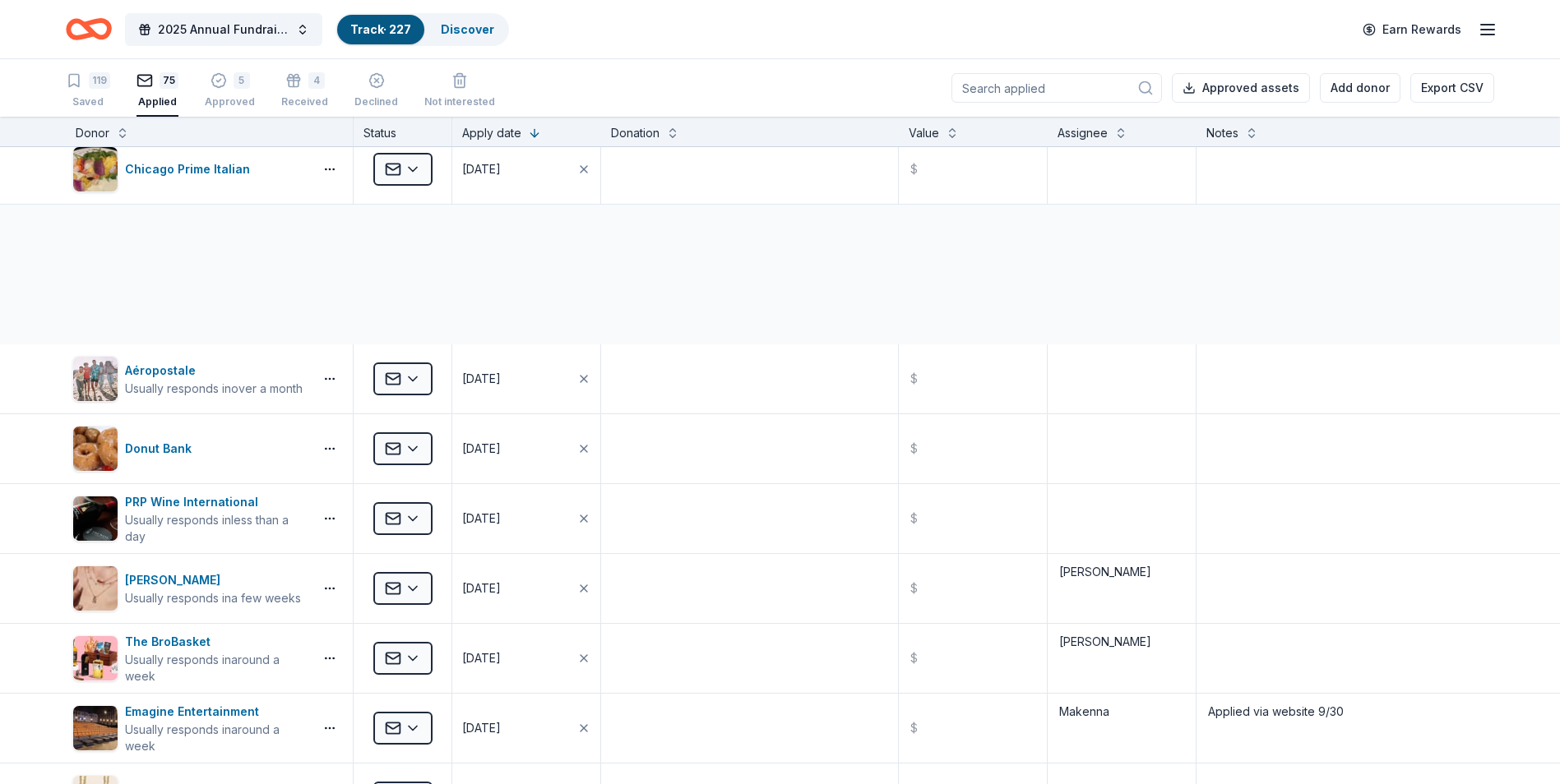
scroll to position [711, 0]
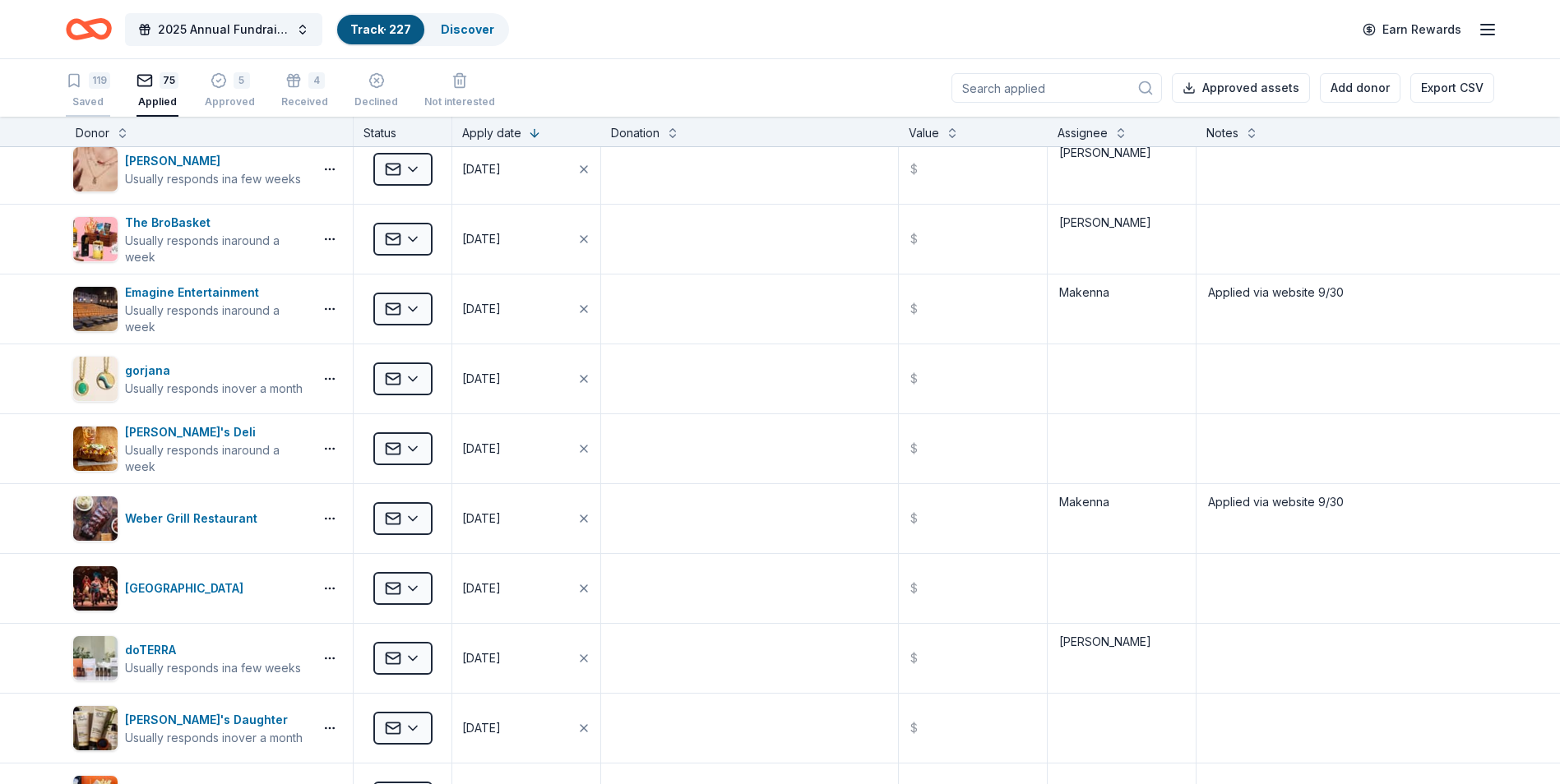
click at [87, 93] on div "119 Saved" at bounding box center [87, 90] width 45 height 36
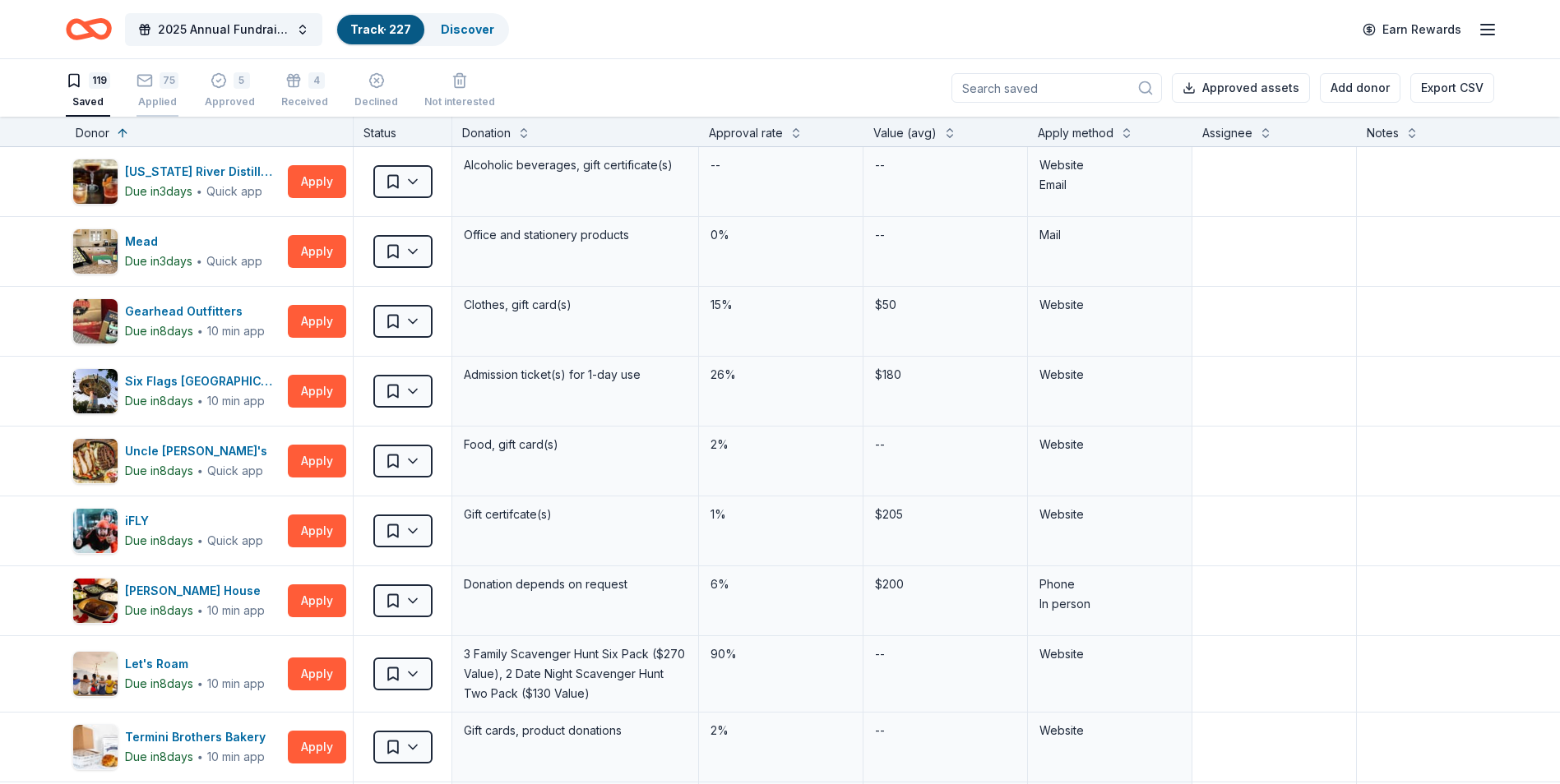
click at [157, 93] on div "75 Applied" at bounding box center [157, 90] width 42 height 36
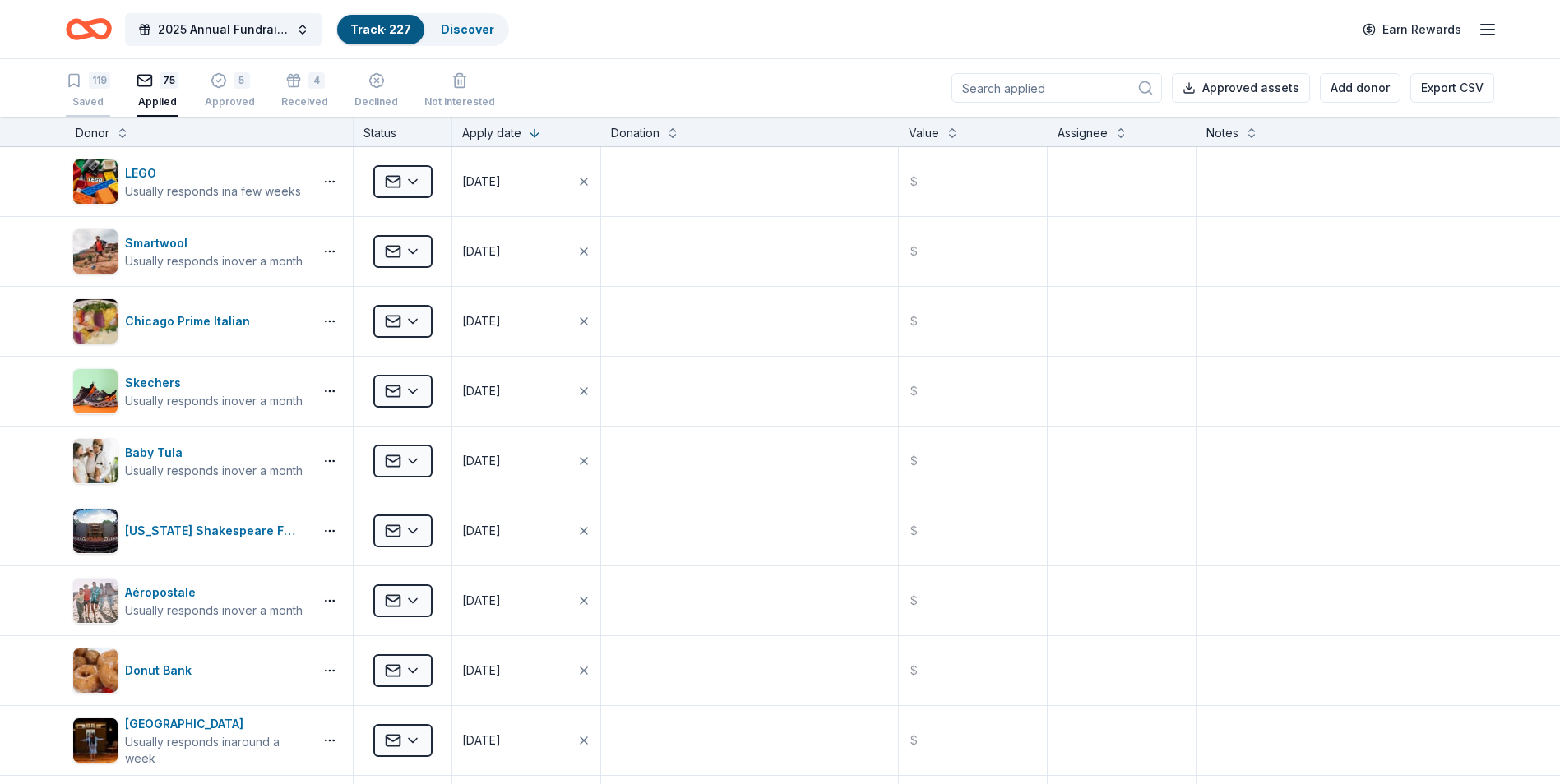
click at [89, 83] on div "119" at bounding box center [99, 80] width 22 height 17
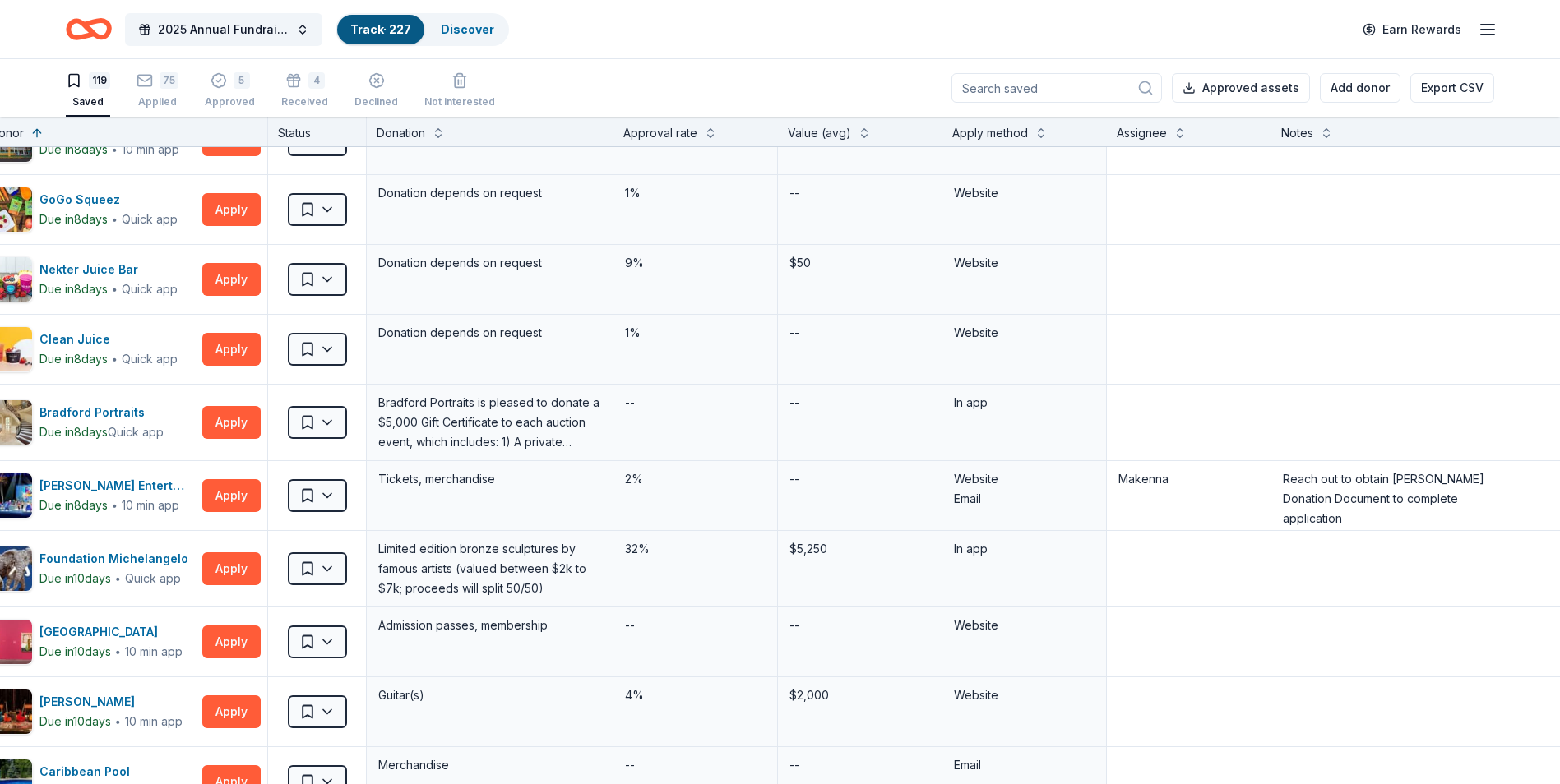
scroll to position [5998, 97]
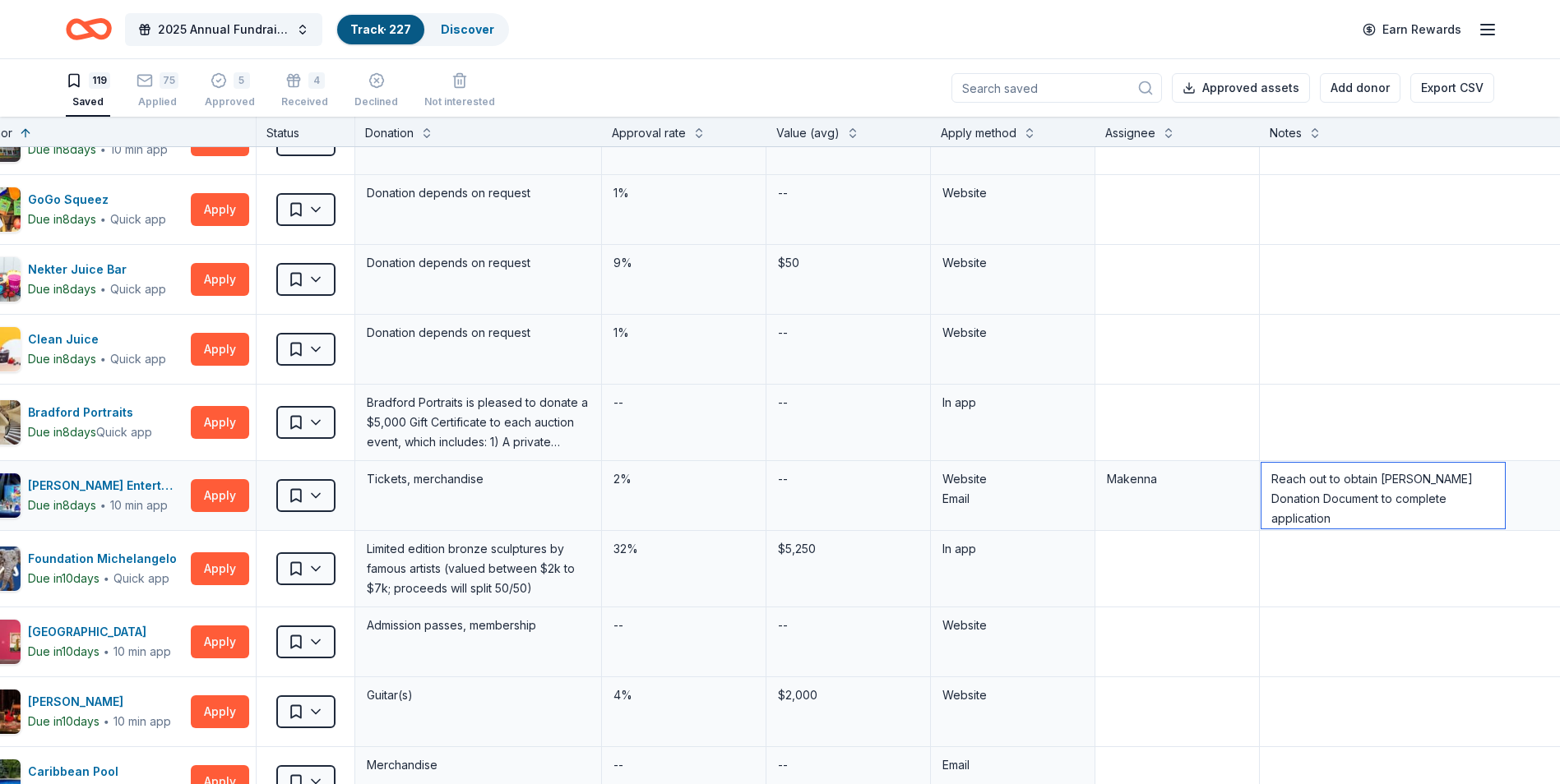
click at [1300, 478] on textarea "Reach out to obtain [PERSON_NAME] Donation Document to complete application" at bounding box center [1382, 495] width 243 height 65
click at [1326, 497] on textarea "Reach out to obtain [PERSON_NAME] Donation Document to complete application" at bounding box center [1382, 495] width 243 height 65
drag, startPoint x: 1426, startPoint y: 511, endPoint x: 1247, endPoint y: 516, distance: 179.1
click at [1247, 516] on div "[PERSON_NAME] Entertainment Due [DATE] ∙ 10 min app Apply Saved Tickets, mercha…" at bounding box center [737, 495] width 1669 height 69
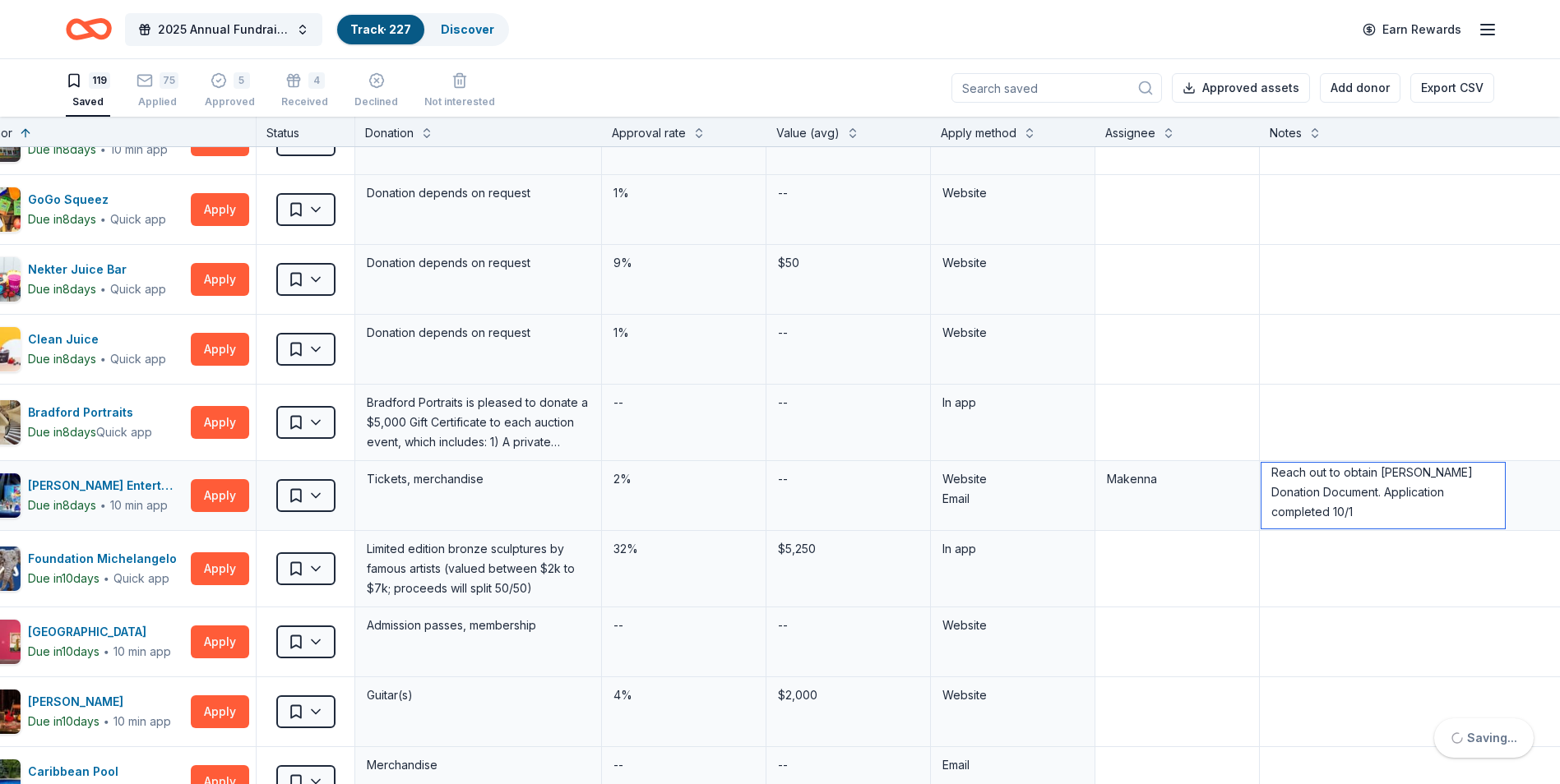
scroll to position [0, 0]
click at [1302, 481] on textarea "Reach out to obtain [PERSON_NAME] Donation Document. Application completed 10/1" at bounding box center [1382, 495] width 243 height 65
type textarea "Reached out to obtain [PERSON_NAME] Donation Document. Application completed 10…"
click at [301, 498] on html "2025 Annual Fundraising Gala Track · 227 Discover Earn Rewards 119 Saved 75 App…" at bounding box center [780, 392] width 1560 height 784
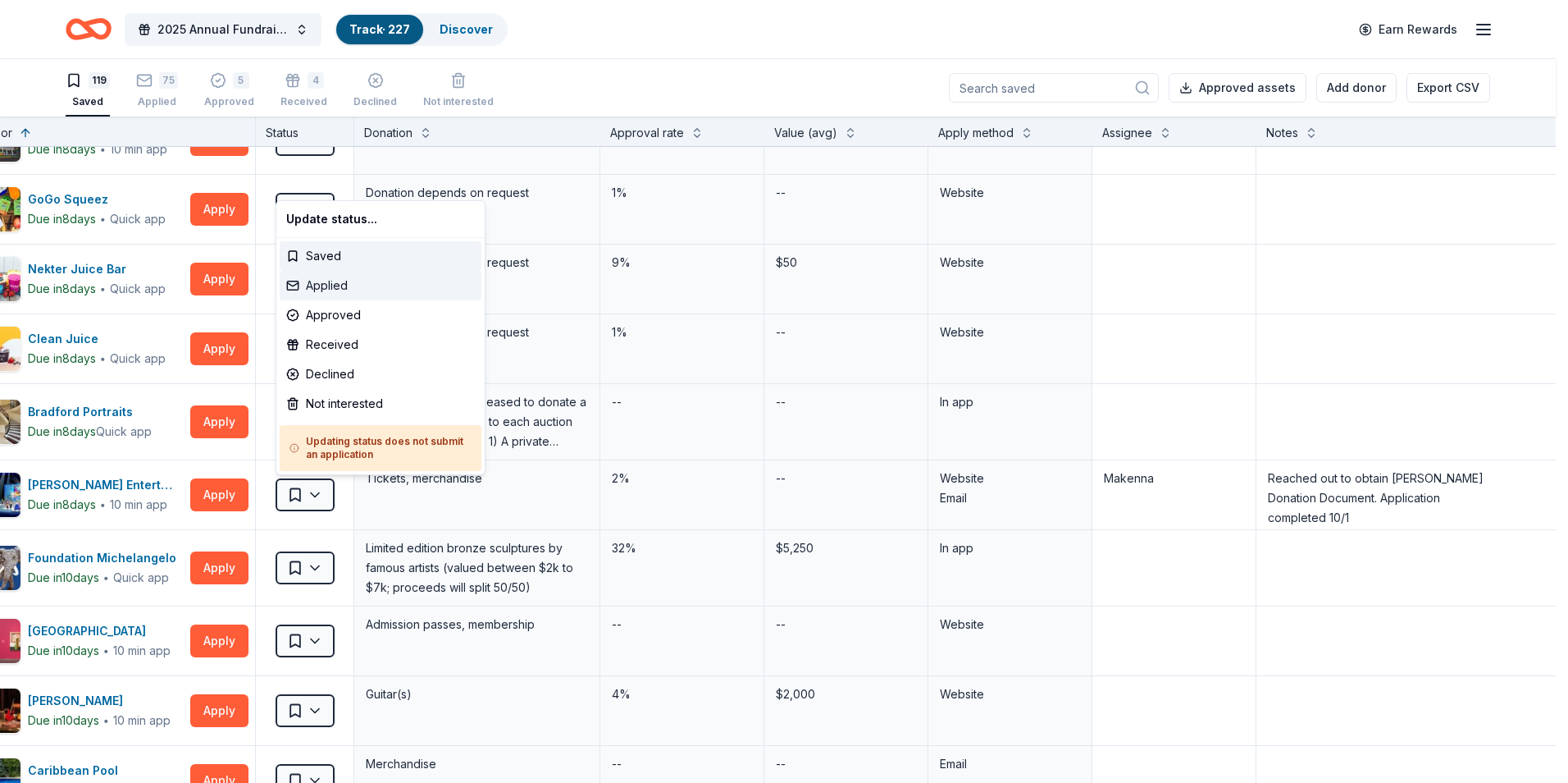
click at [361, 276] on div "Applied" at bounding box center [380, 285] width 202 height 30
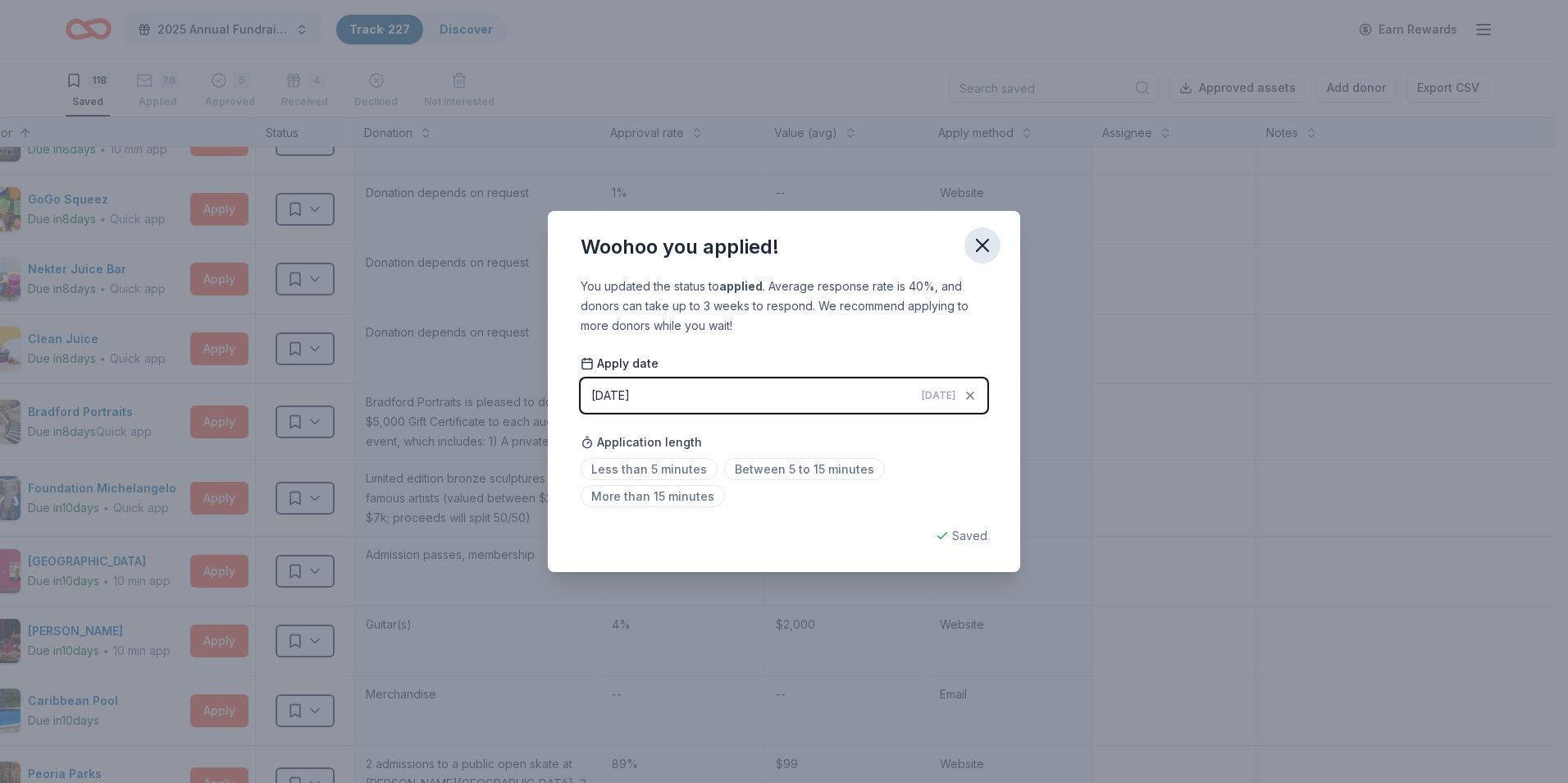
click at [988, 240] on icon "button" at bounding box center [983, 246] width 12 height 12
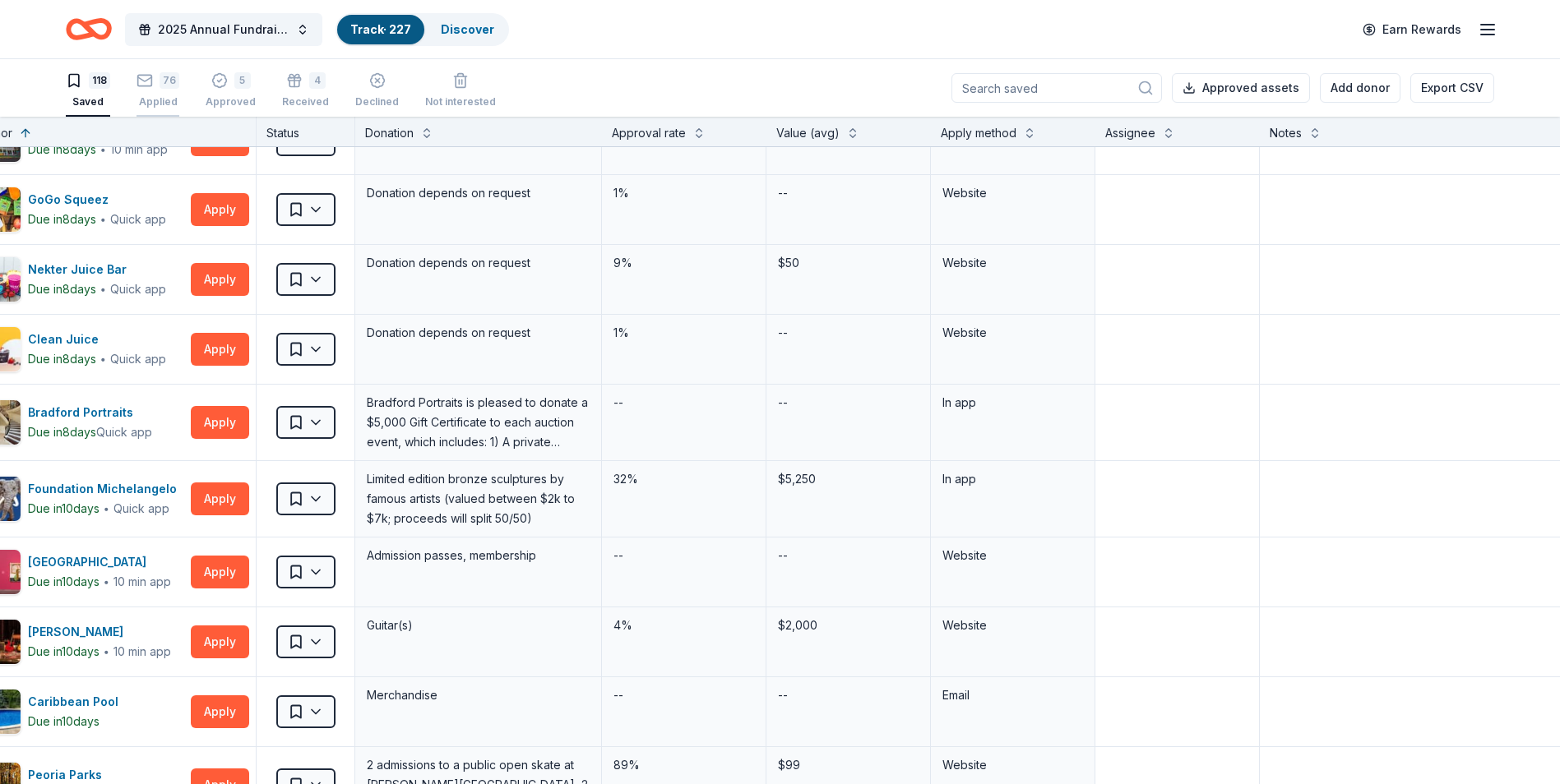
click at [163, 91] on div "Applied" at bounding box center [157, 93] width 43 height 13
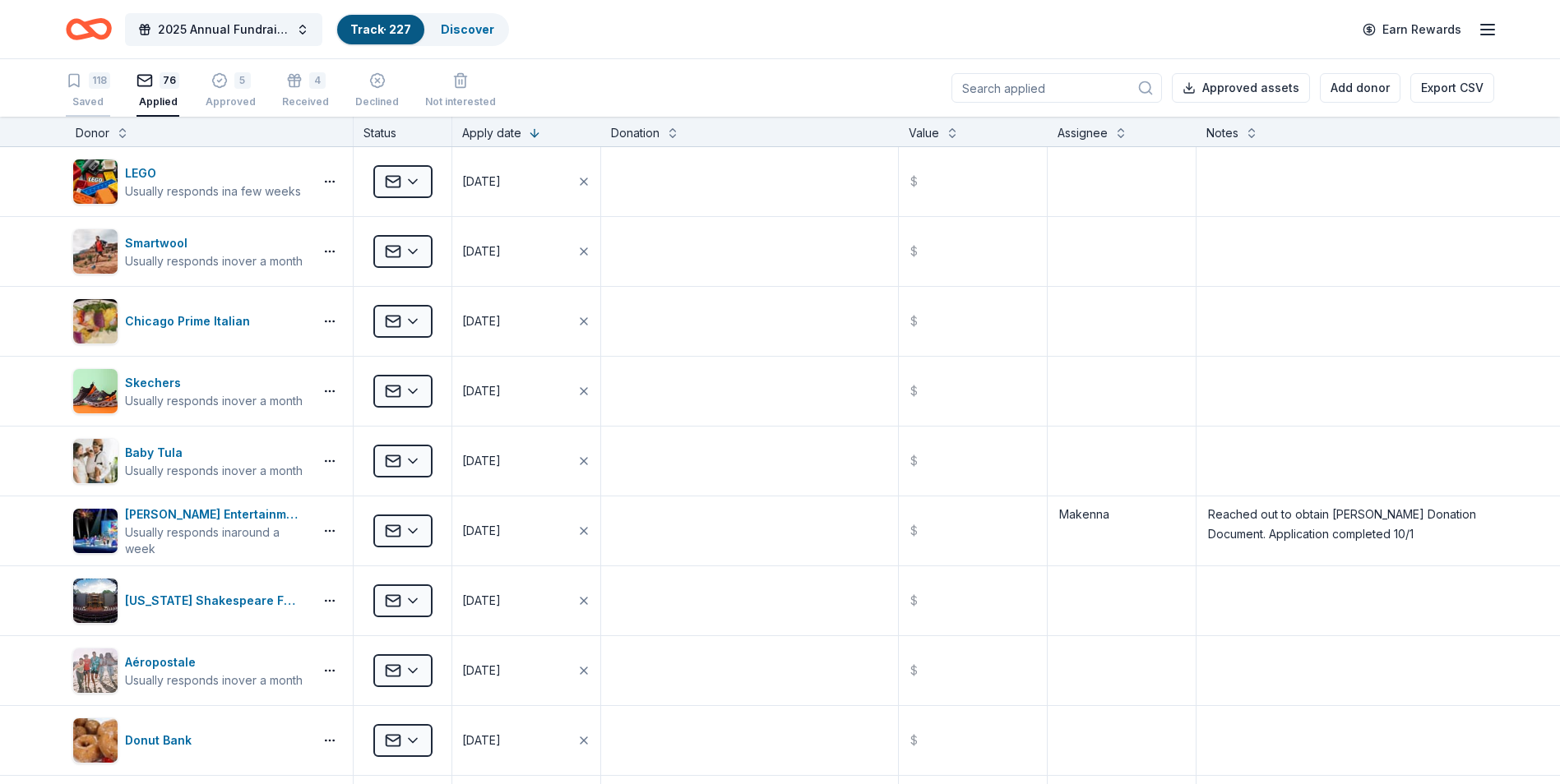
click at [78, 93] on div "118 Saved" at bounding box center [87, 90] width 45 height 36
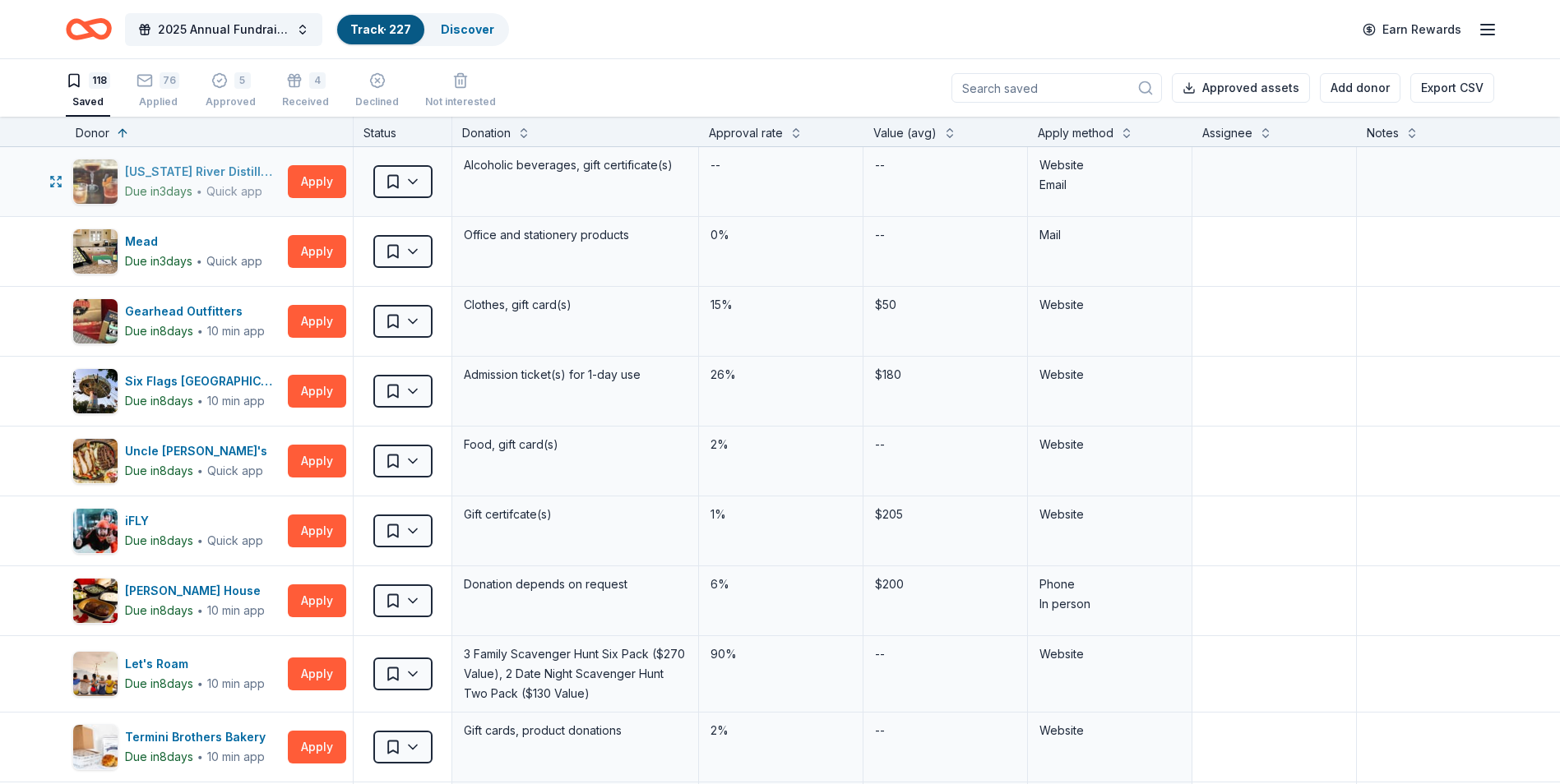
click at [217, 165] on div "[US_STATE] River Distilling Company" at bounding box center [203, 172] width 156 height 20
click at [1253, 184] on textarea at bounding box center [1273, 182] width 160 height 65
click at [413, 180] on html "2025 Annual Fundraising Gala Track · 227 Discover Earn Rewards 118 Saved 76 App…" at bounding box center [780, 392] width 1560 height 784
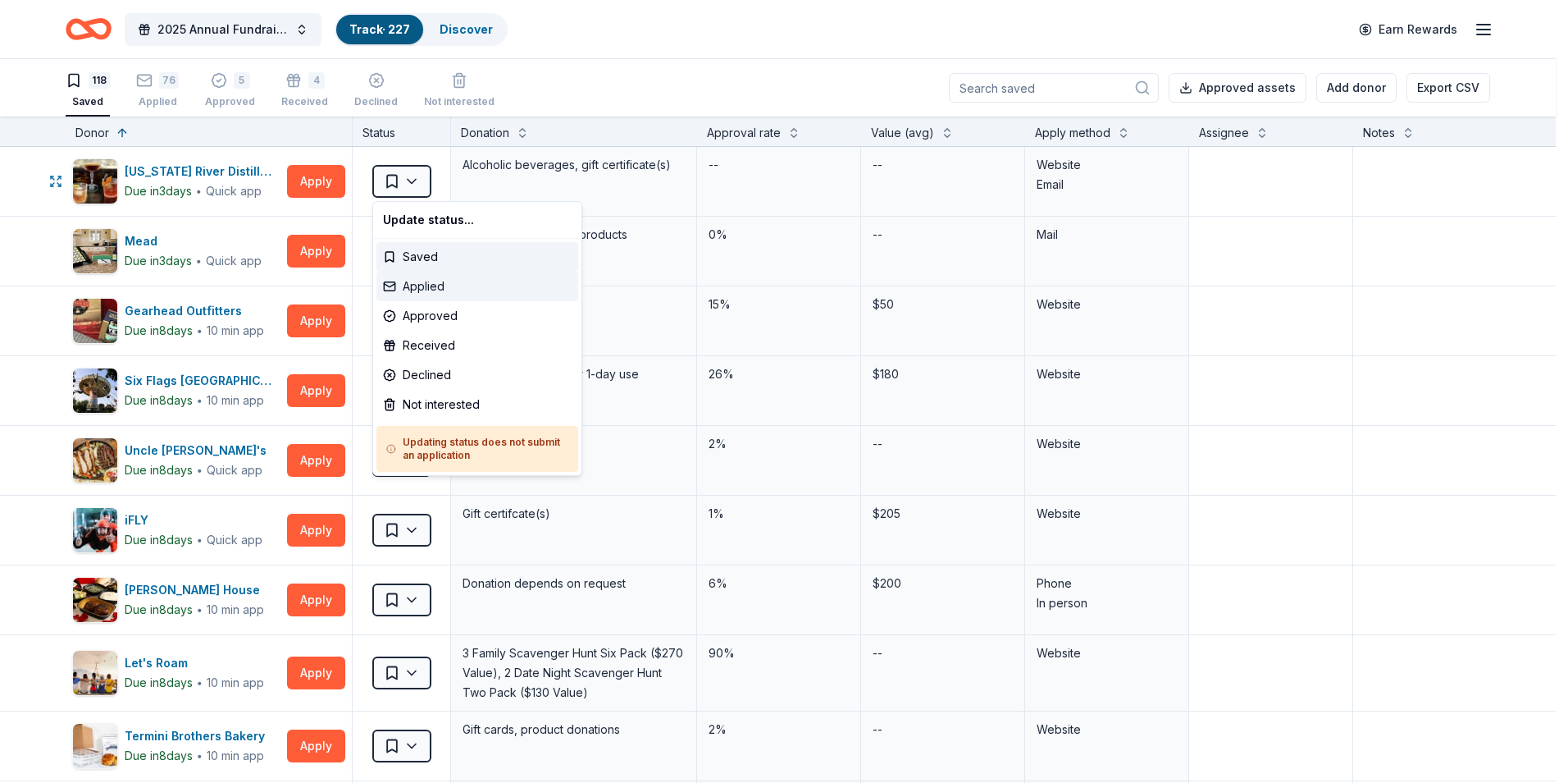
click at [422, 278] on div "Applied" at bounding box center [477, 286] width 202 height 30
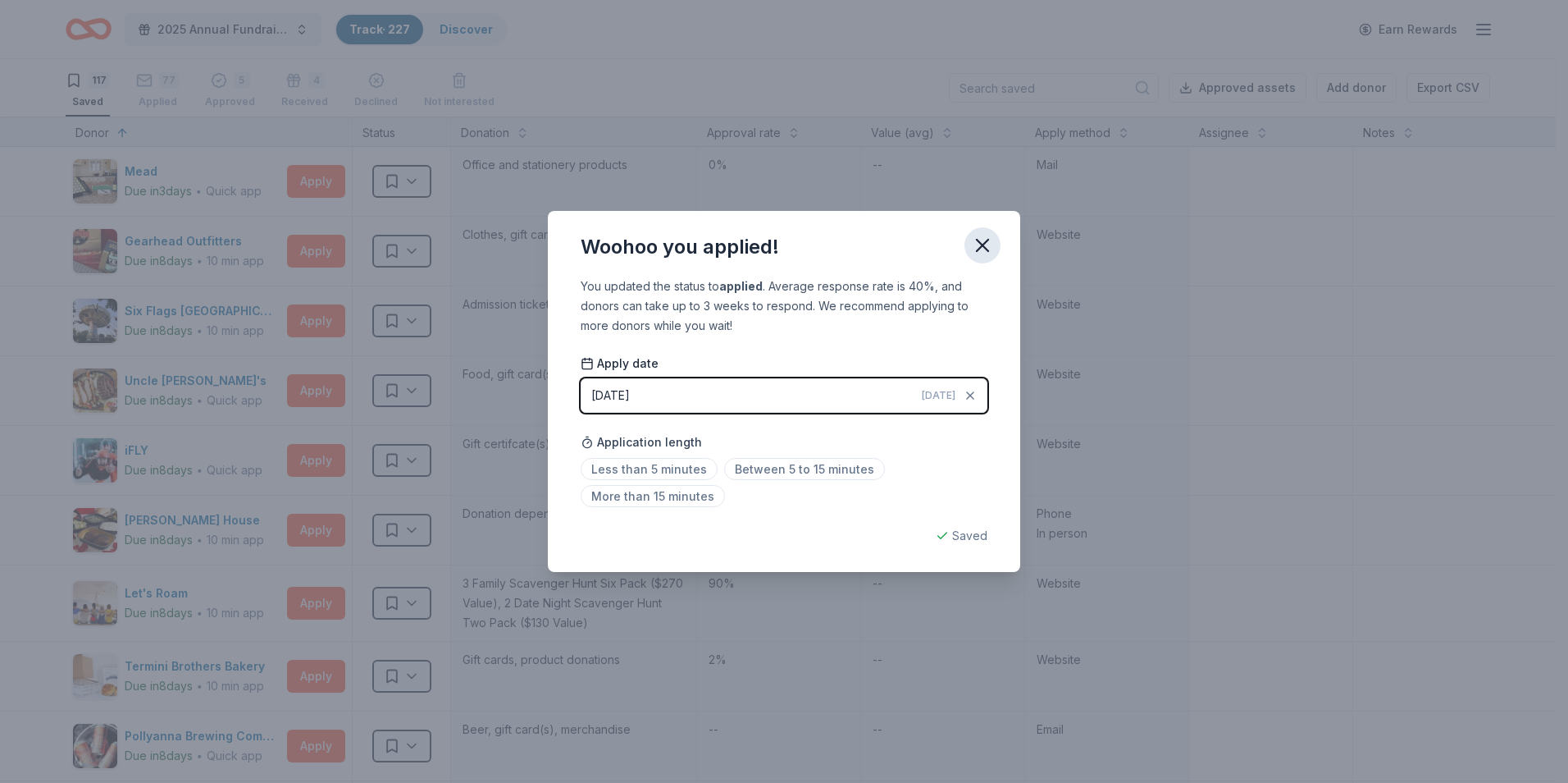
click at [978, 246] on icon "button" at bounding box center [982, 245] width 23 height 23
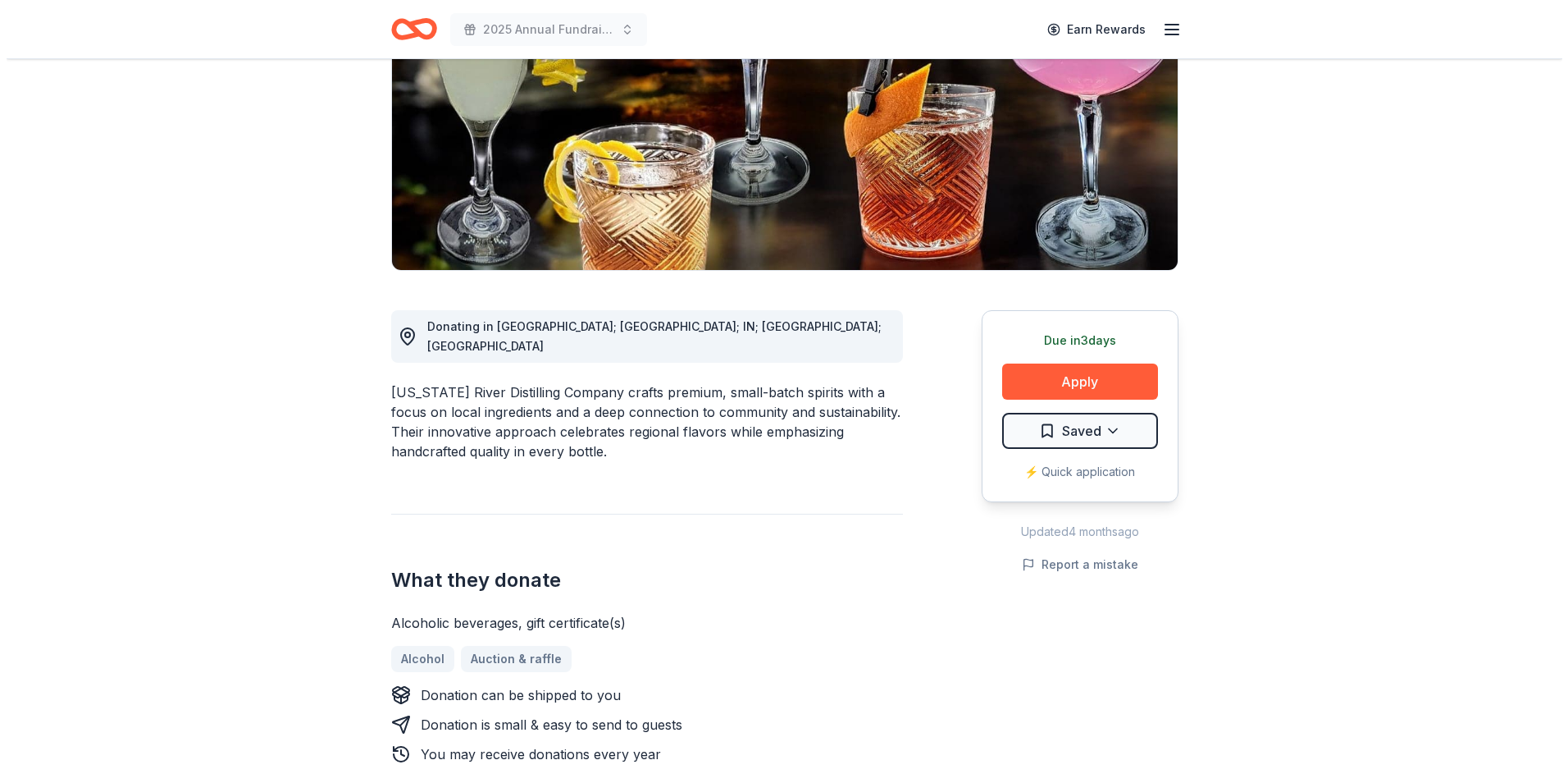
scroll to position [246, 0]
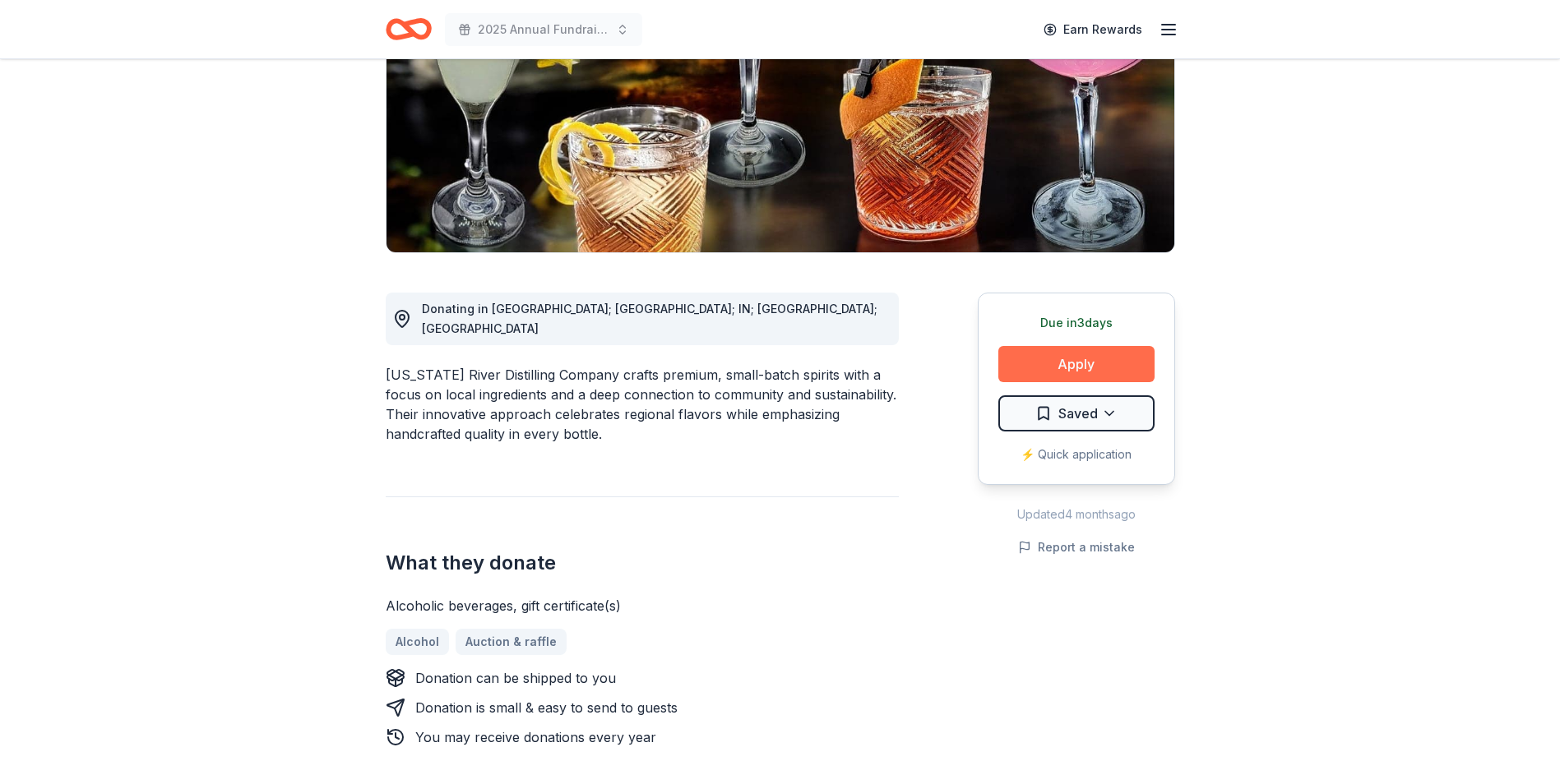
click at [1101, 373] on button "Apply" at bounding box center [1075, 364] width 156 height 36
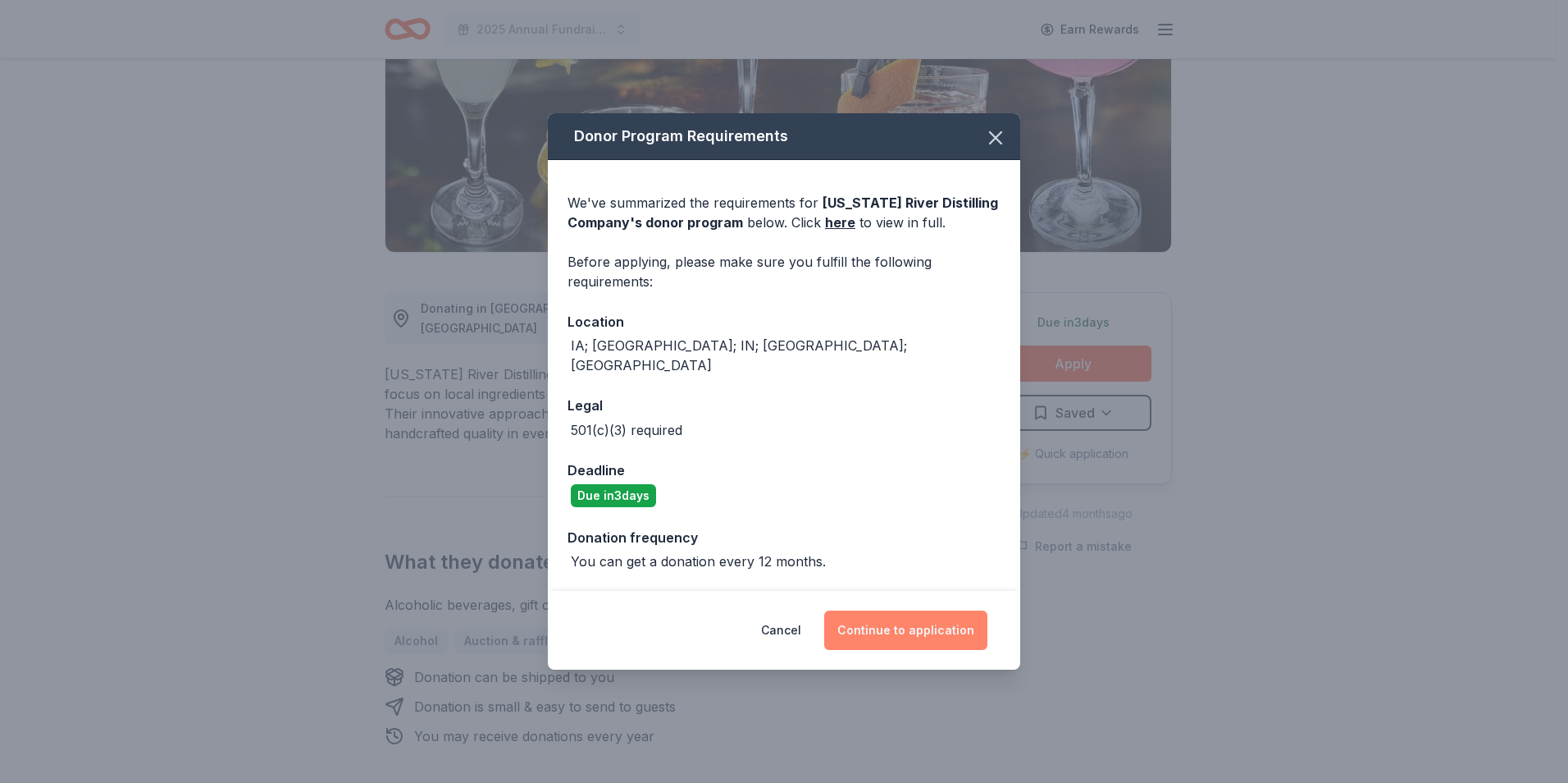
click at [914, 611] on button "Continue to application" at bounding box center [905, 630] width 163 height 40
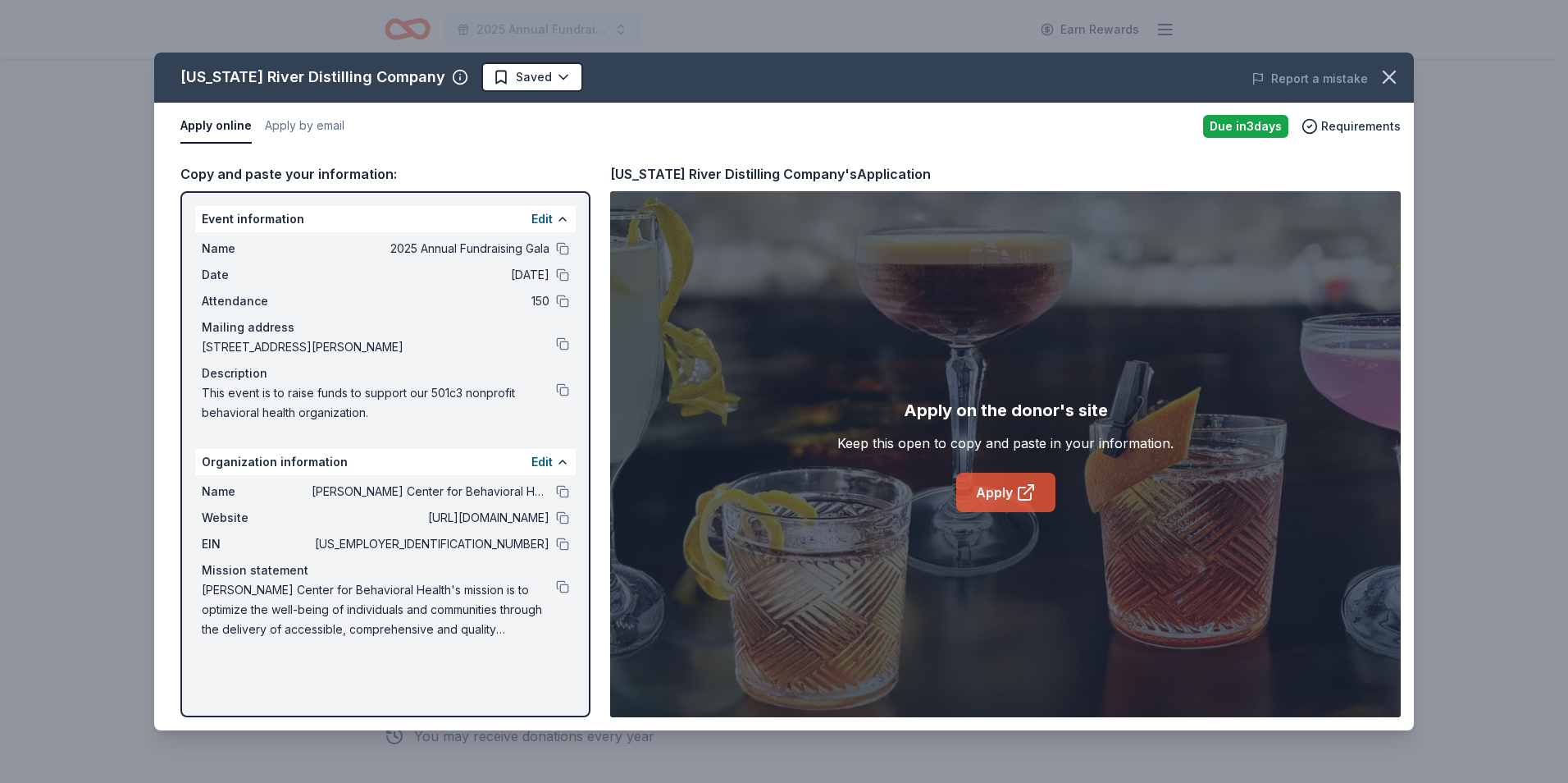
click at [1032, 481] on link "Apply" at bounding box center [1005, 493] width 99 height 40
